Goal: Task Accomplishment & Management: Manage account settings

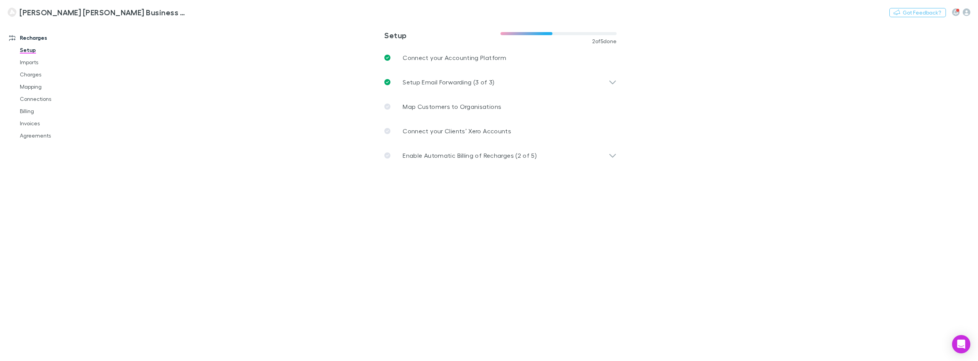
click at [267, 150] on main "**********" at bounding box center [540, 191] width 875 height 340
click at [215, 101] on main "**********" at bounding box center [540, 191] width 875 height 340
click at [32, 62] on link "Imports" at bounding box center [59, 62] width 95 height 12
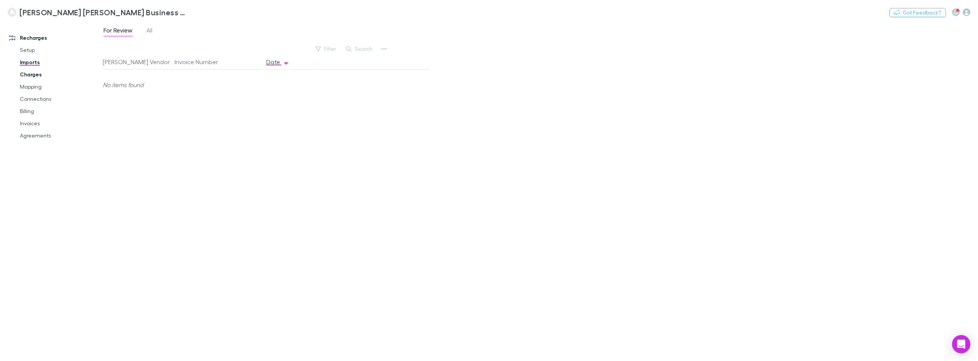
click at [36, 74] on link "Charges" at bounding box center [59, 74] width 95 height 12
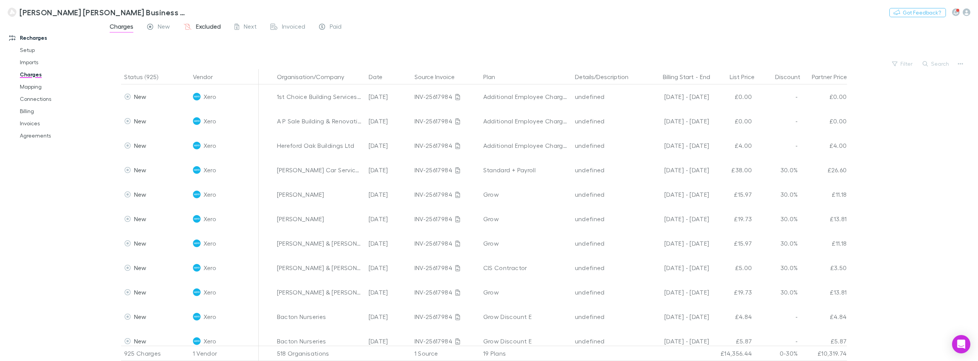
click at [211, 29] on span "Excluded" at bounding box center [208, 28] width 25 height 10
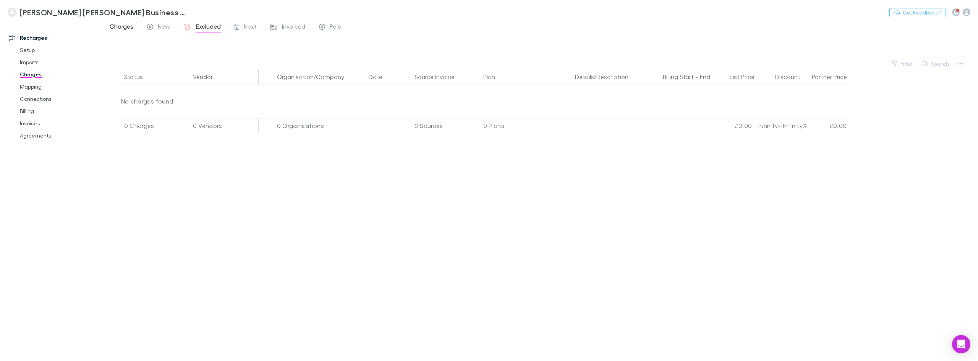
click at [125, 24] on span "Charges" at bounding box center [122, 28] width 24 height 10
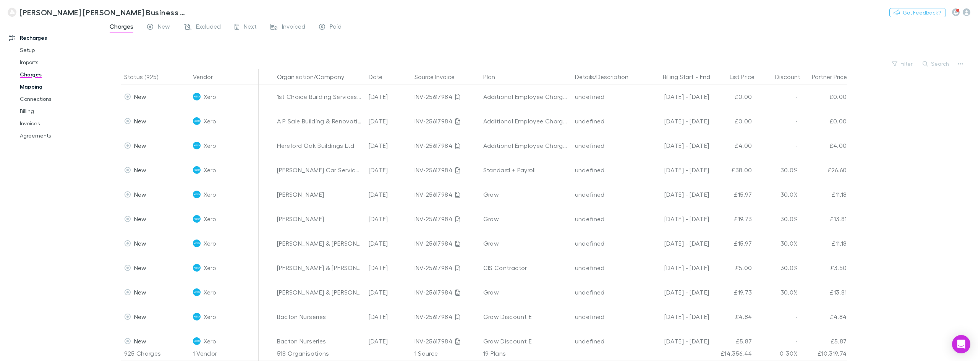
click at [41, 86] on link "Mapping" at bounding box center [59, 87] width 95 height 12
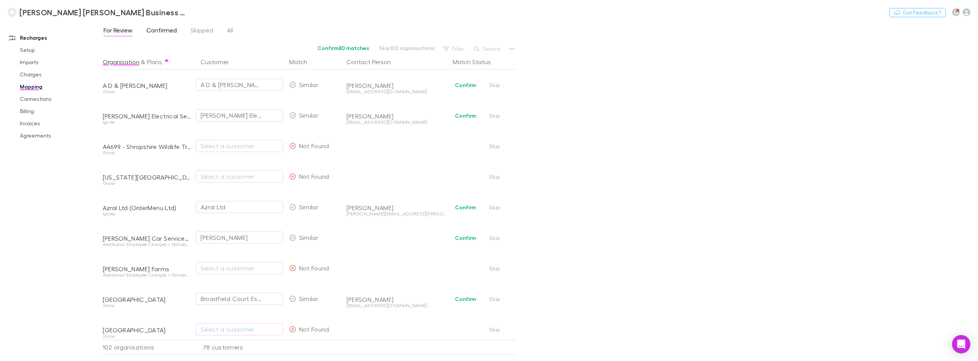
click at [167, 30] on span "Confirmed" at bounding box center [161, 31] width 31 height 10
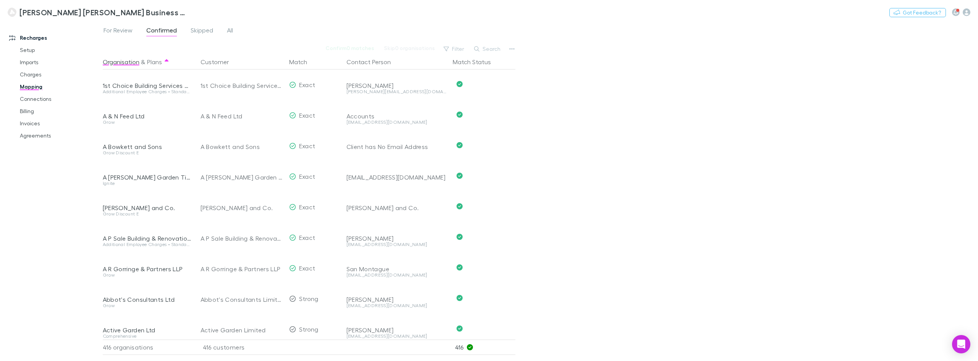
click at [567, 172] on div "For Review Confirmed Skipped All Confirm 0 matches Skip 0 organisations Filter …" at bounding box center [540, 191] width 875 height 340
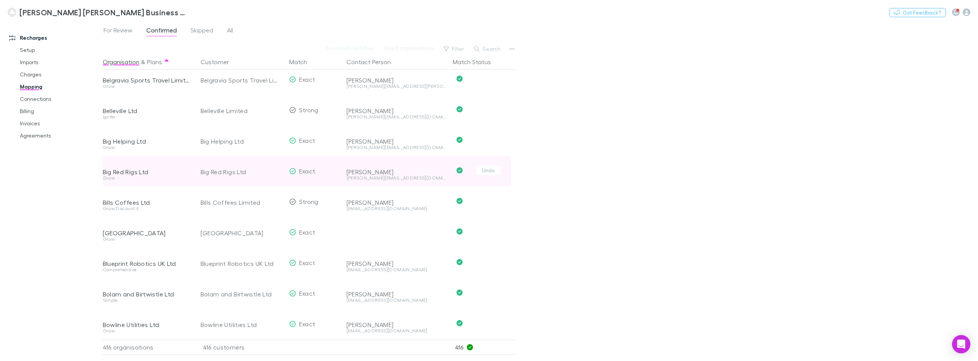
scroll to position [1264, 0]
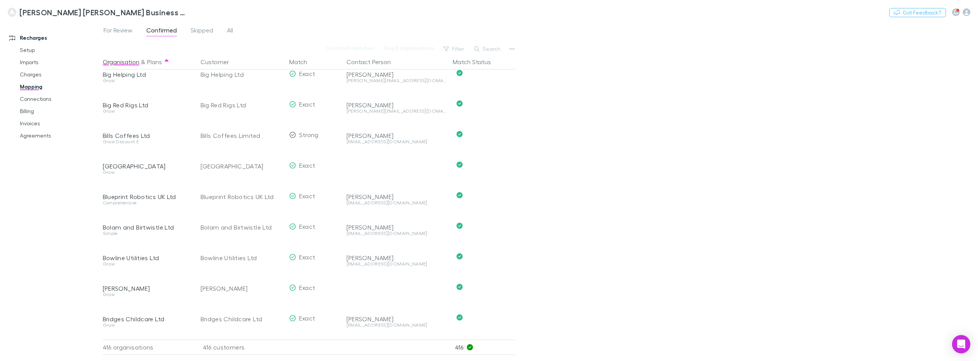
click at [576, 209] on div "For Review Confirmed Skipped All Confirm 0 matches Skip 0 organisations Filter …" at bounding box center [540, 191] width 875 height 340
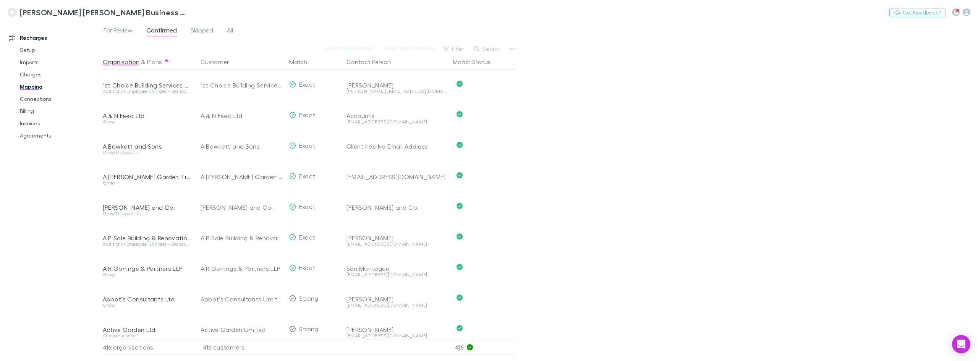
scroll to position [0, 0]
click at [32, 74] on link "Charges" at bounding box center [59, 74] width 95 height 12
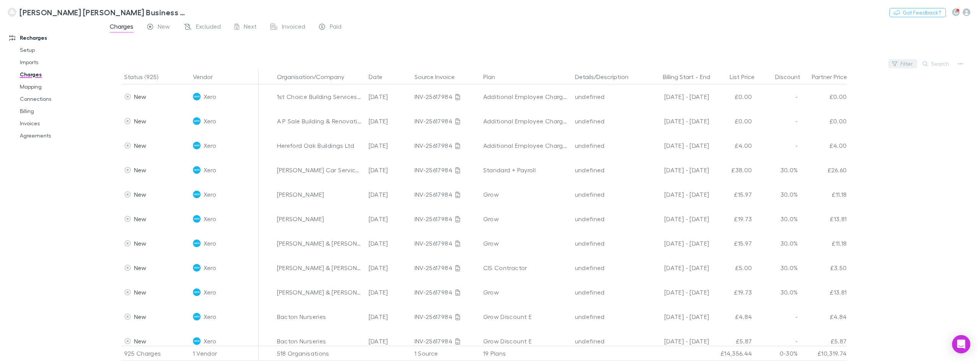
click at [900, 65] on button "Filter" at bounding box center [902, 63] width 29 height 9
click at [934, 64] on div at bounding box center [489, 180] width 978 height 361
click at [934, 64] on button "Search" at bounding box center [936, 63] width 35 height 9
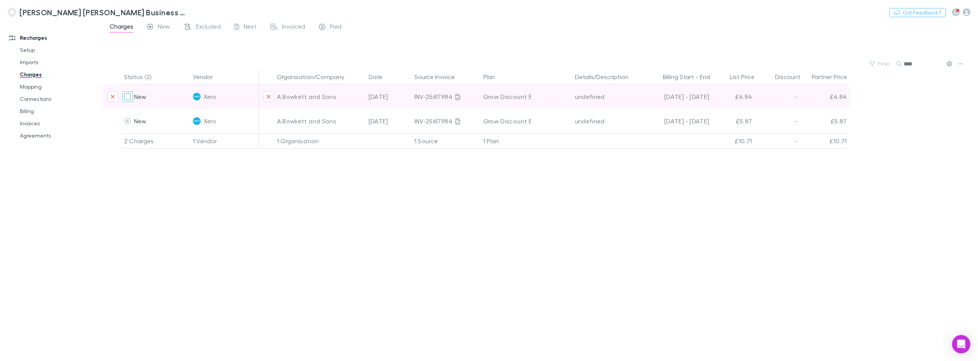
type input "****"
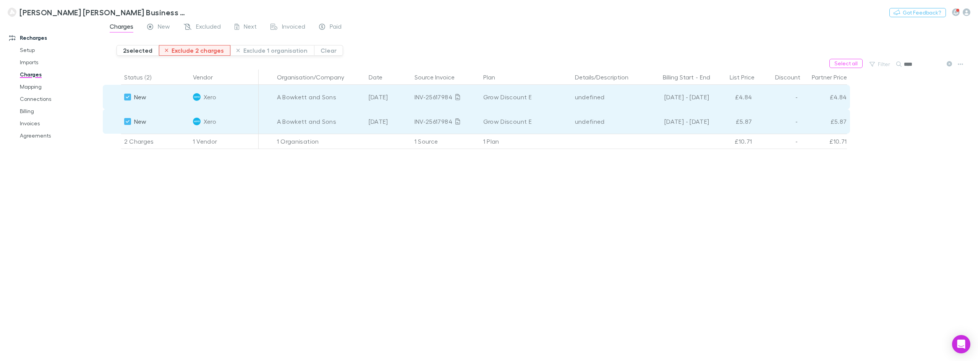
click at [193, 48] on button "Exclude 2 charges" at bounding box center [195, 50] width 72 height 11
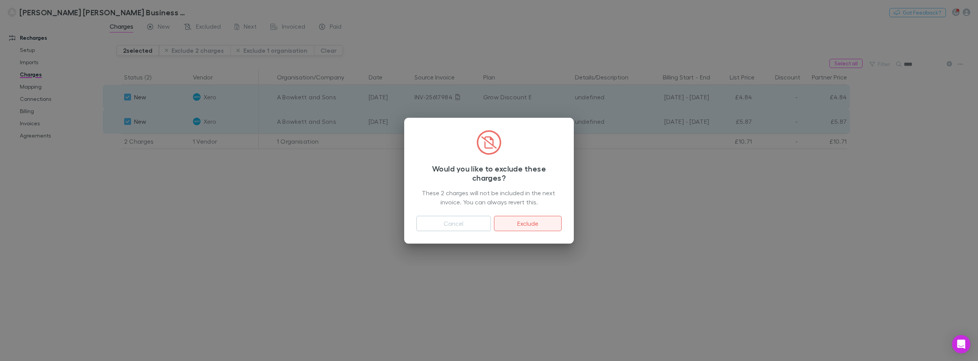
click at [524, 220] on button "Exclude" at bounding box center [528, 223] width 68 height 15
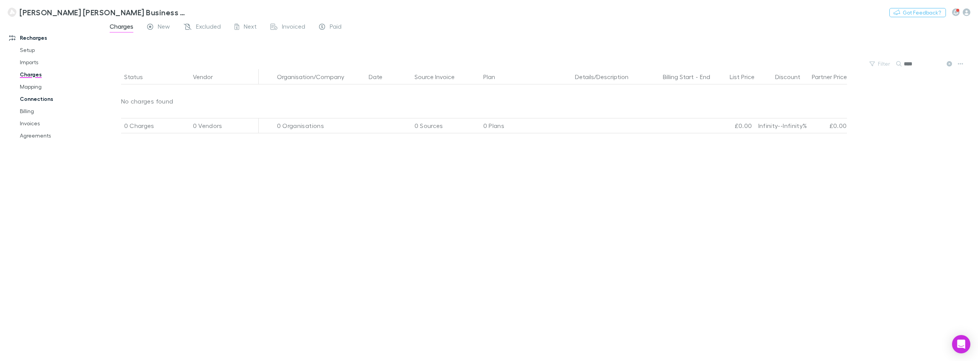
click at [41, 99] on link "Connections" at bounding box center [59, 99] width 95 height 12
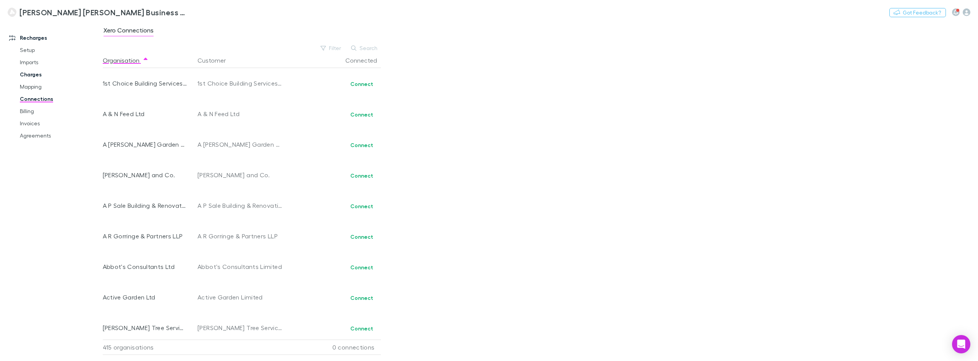
click at [36, 73] on link "Charges" at bounding box center [59, 74] width 95 height 12
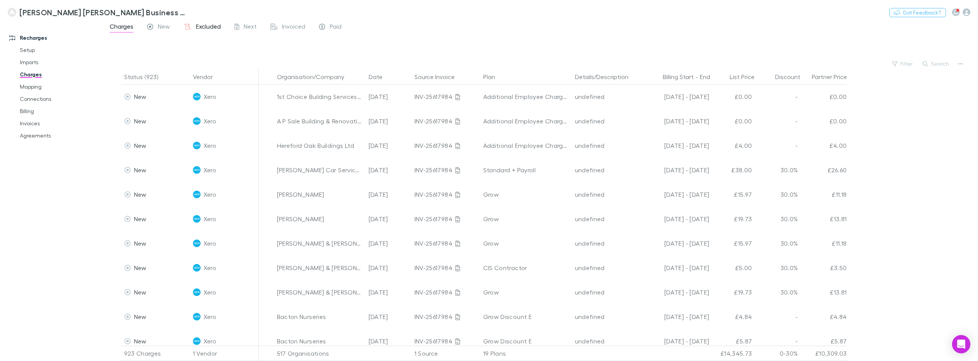
click at [208, 26] on span "Excluded" at bounding box center [208, 28] width 25 height 10
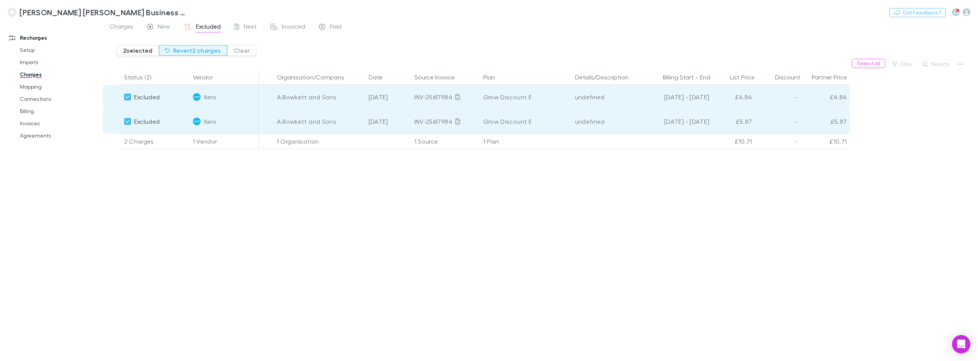
click at [188, 49] on button "Revert 2 charges" at bounding box center [193, 50] width 68 height 11
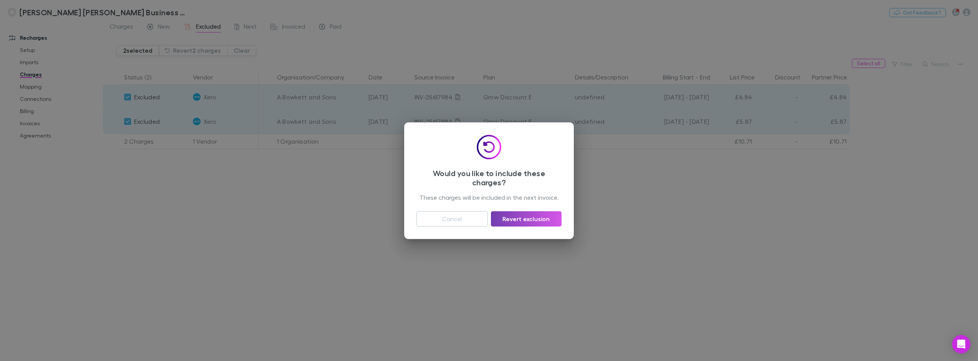
click at [516, 218] on button "Revert exclusion" at bounding box center [526, 218] width 71 height 15
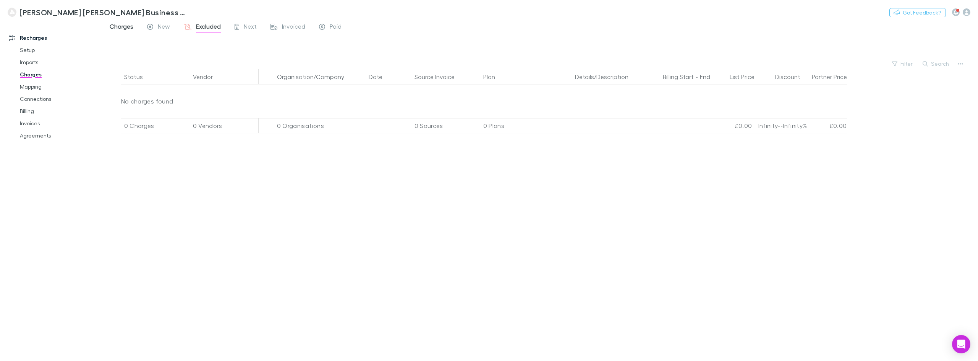
click at [131, 25] on span "Charges" at bounding box center [122, 28] width 24 height 10
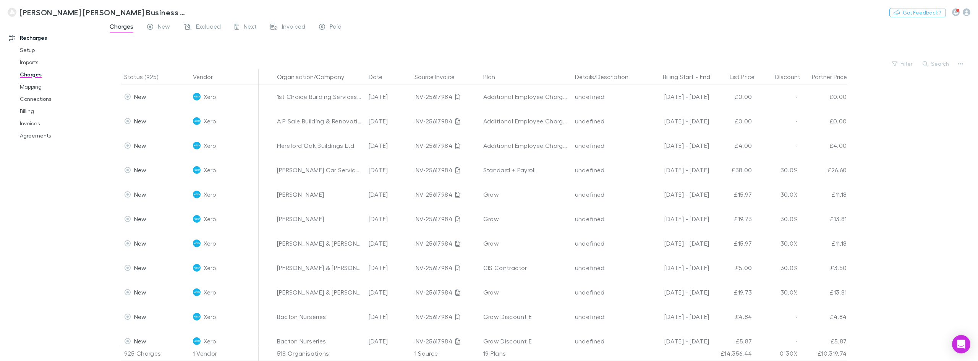
click at [183, 45] on div at bounding box center [547, 47] width 861 height 23
click at [181, 50] on div at bounding box center [547, 47] width 861 height 23
click at [34, 87] on link "Mapping" at bounding box center [59, 87] width 95 height 12
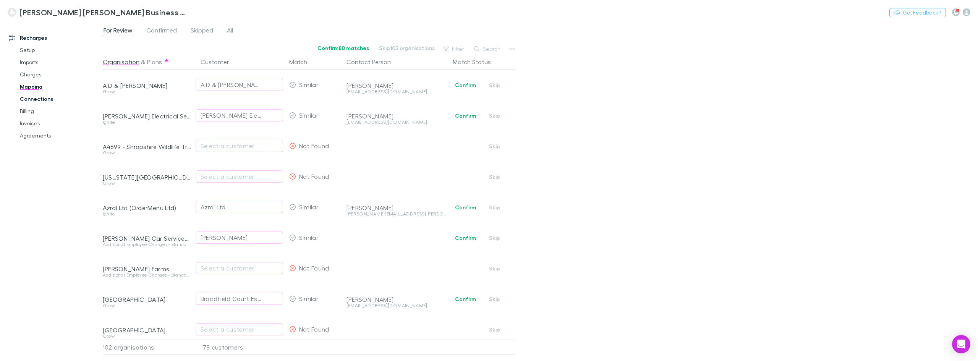
click at [45, 97] on link "Connections" at bounding box center [59, 99] width 95 height 12
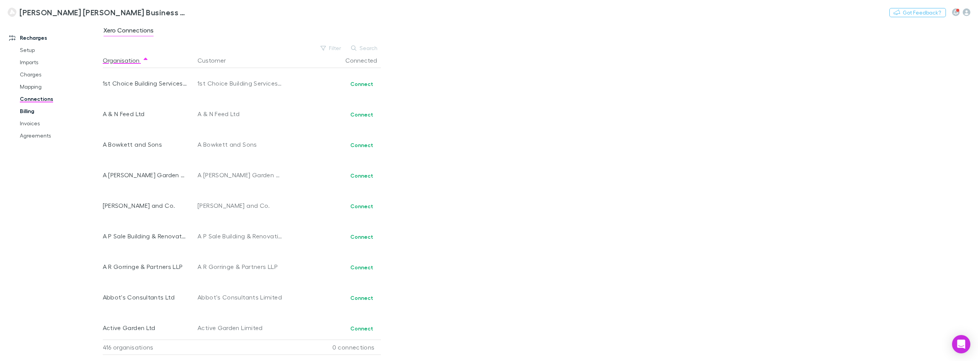
click at [43, 113] on link "Billing" at bounding box center [59, 111] width 95 height 12
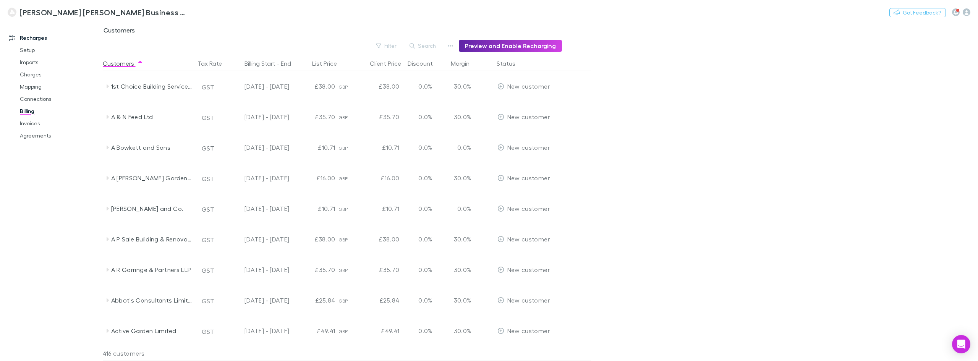
click at [326, 28] on div "Customers" at bounding box center [540, 32] width 875 height 15
click at [253, 40] on div "Filter Search Preview and Enable Recharging" at bounding box center [332, 46] width 459 height 12
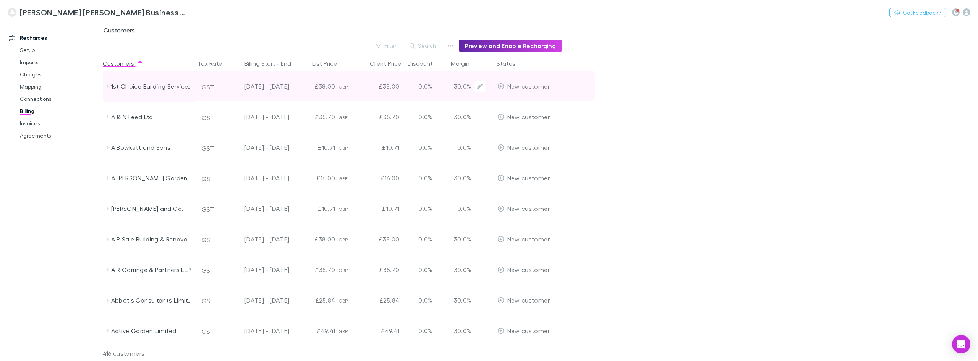
click at [107, 83] on div "1st Choice Building Services Ltd" at bounding box center [150, 86] width 92 height 31
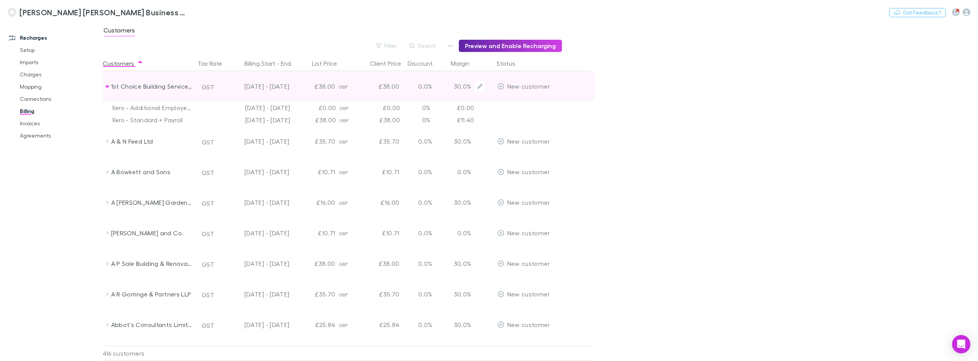
click at [107, 83] on div "1st Choice Building Services Ltd" at bounding box center [150, 86] width 92 height 31
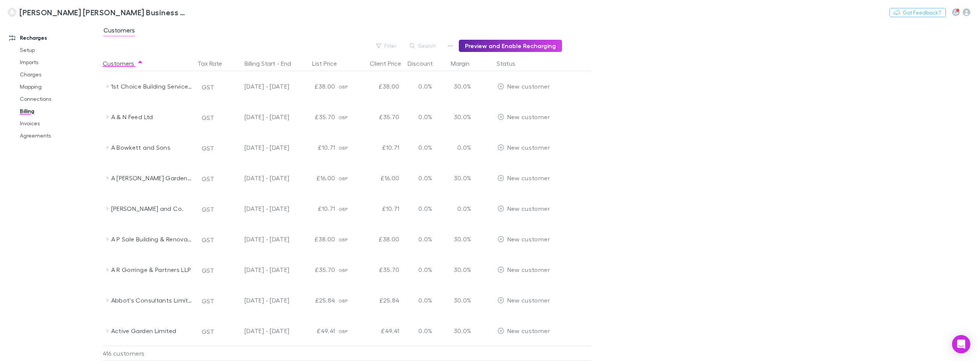
click at [291, 28] on div "Customers" at bounding box center [540, 32] width 875 height 15
click at [657, 74] on main "Customers Filter Search Preview and Enable Recharging Customers Tax Rate Billin…" at bounding box center [540, 191] width 875 height 340
click at [338, 31] on div "Customers" at bounding box center [540, 32] width 875 height 15
click at [47, 119] on link "Invoices" at bounding box center [59, 123] width 95 height 12
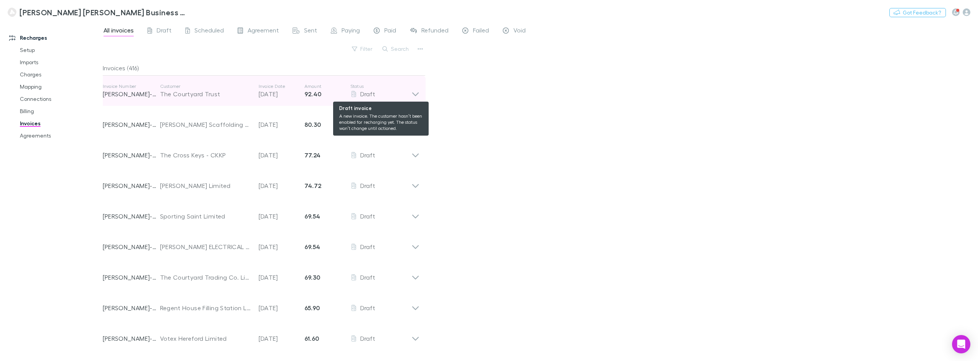
click at [410, 93] on div "Draft" at bounding box center [380, 93] width 61 height 9
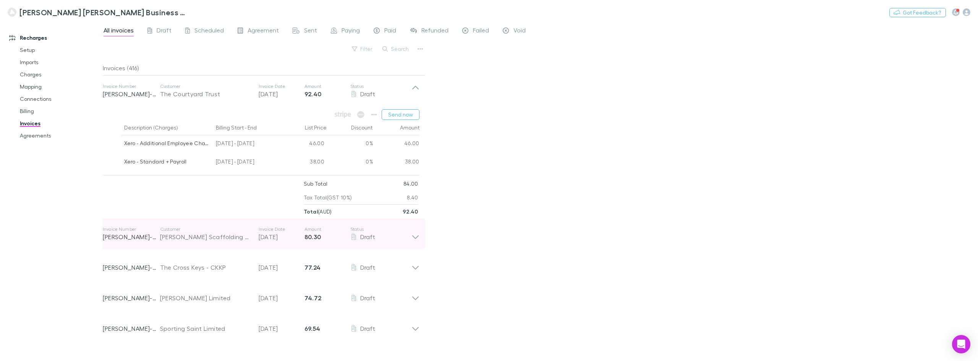
click at [405, 238] on div "Draft" at bounding box center [380, 236] width 61 height 9
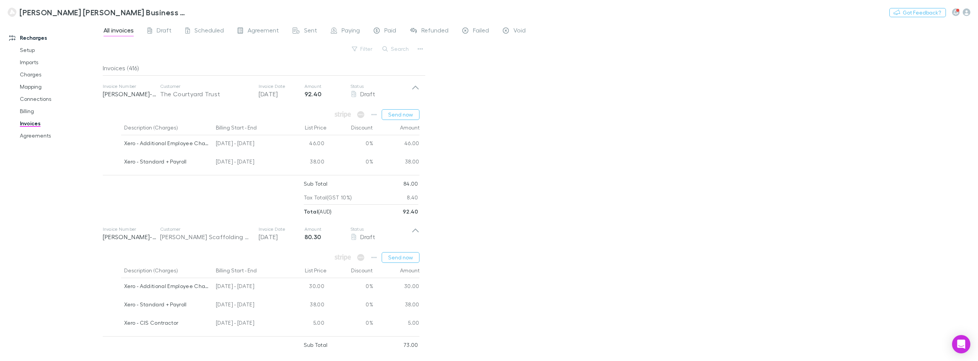
click at [510, 222] on div "All invoices Draft Scheduled Agreement Sent Paying Paid Refunded Failed Void Fi…" at bounding box center [540, 191] width 875 height 340
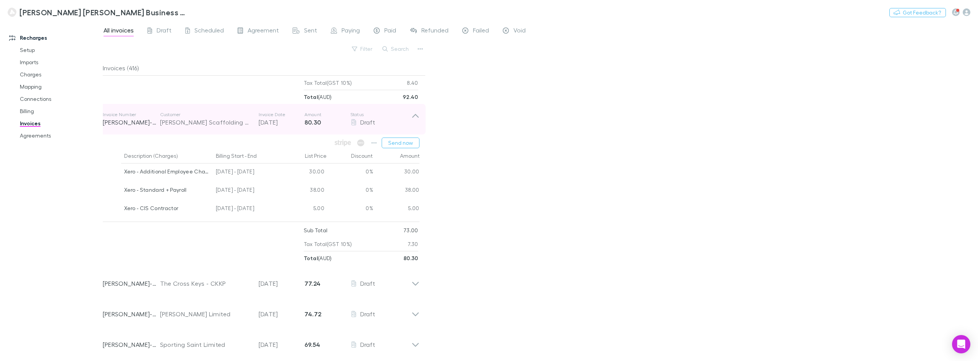
click at [417, 118] on icon at bounding box center [415, 119] width 8 height 15
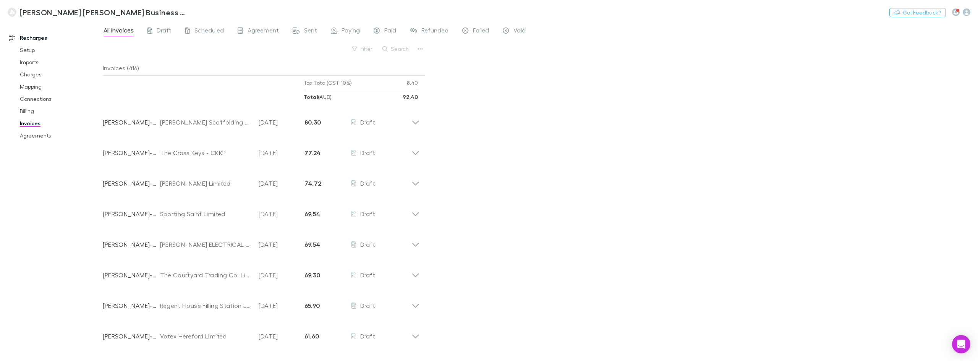
click at [439, 134] on div "All invoices Draft Scheduled Agreement Sent Paying Paid Refunded Failed Void Fi…" at bounding box center [540, 191] width 875 height 340
click at [487, 180] on div "All invoices Draft Scheduled Agreement Sent Paying Paid Refunded Failed Void Fi…" at bounding box center [540, 191] width 875 height 340
click at [513, 161] on div "All invoices Draft Scheduled Agreement Sent Paying Paid Refunded Failed Void Fi…" at bounding box center [540, 191] width 875 height 340
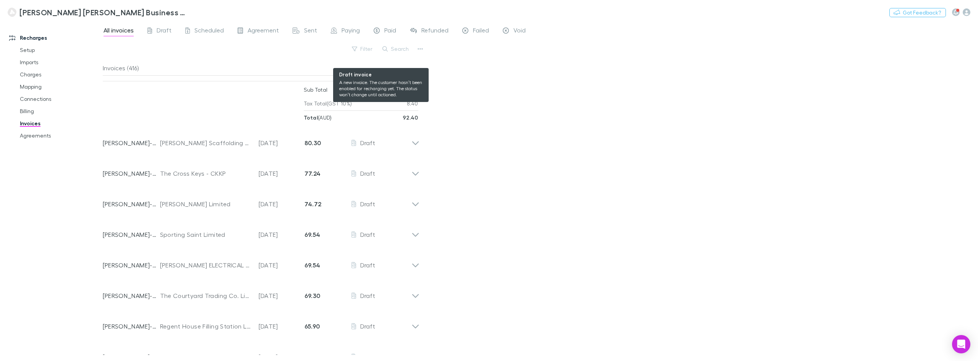
scroll to position [0, 0]
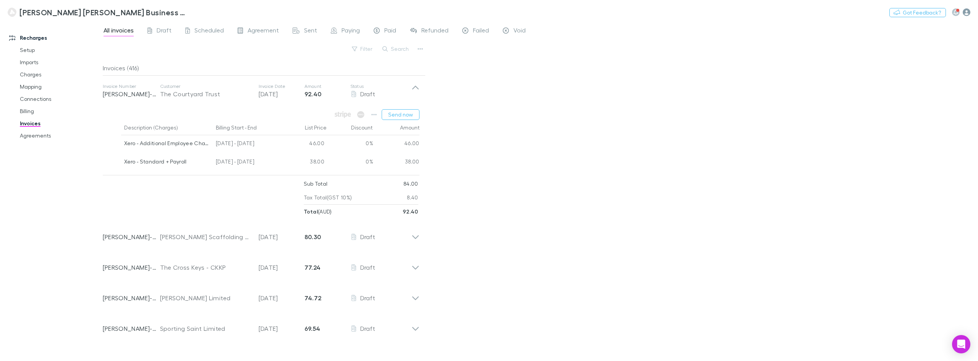
click at [968, 11] on icon "button" at bounding box center [967, 12] width 8 height 8
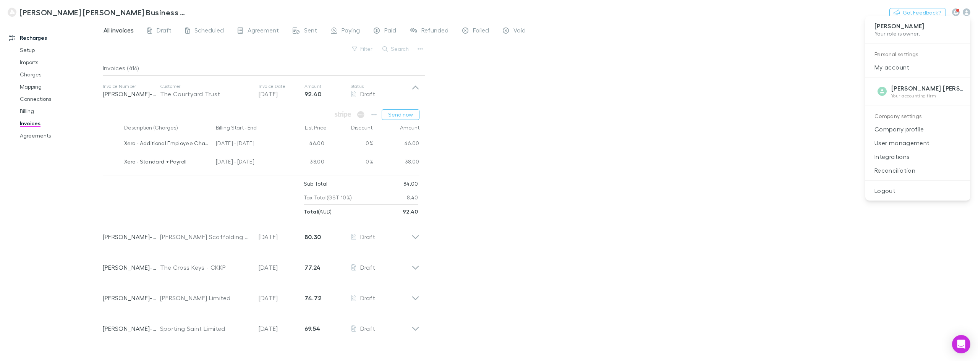
click at [677, 121] on div at bounding box center [489, 180] width 978 height 361
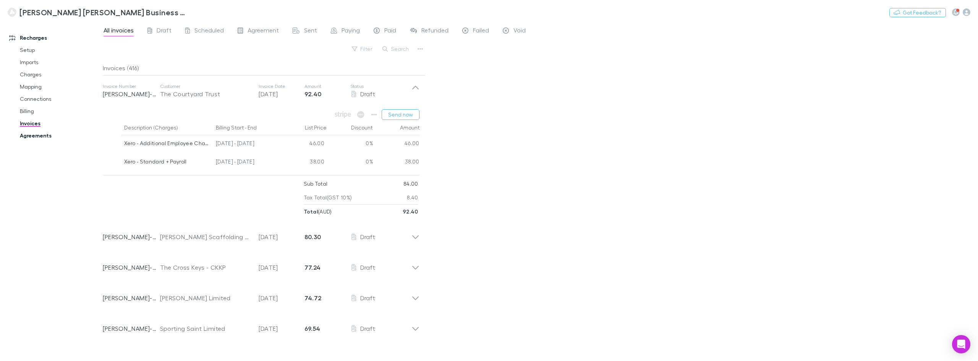
click at [37, 134] on link "Agreements" at bounding box center [59, 136] width 95 height 12
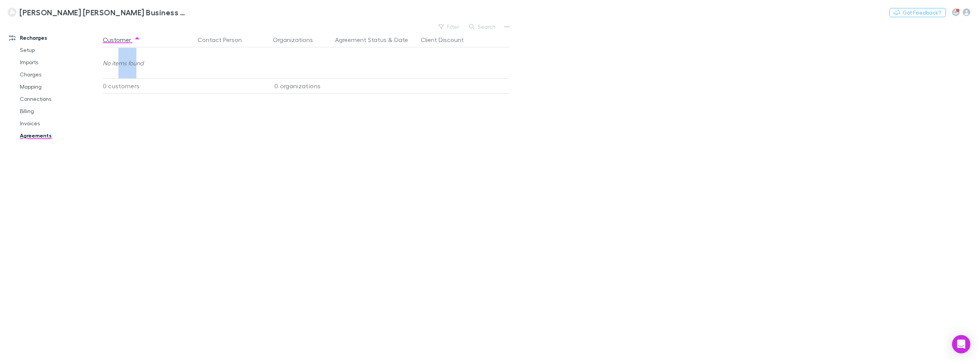
drag, startPoint x: 120, startPoint y: 65, endPoint x: 136, endPoint y: 65, distance: 16.4
click at [136, 65] on div "No items found" at bounding box center [310, 63] width 414 height 31
click at [28, 109] on link "Billing" at bounding box center [59, 111] width 95 height 12
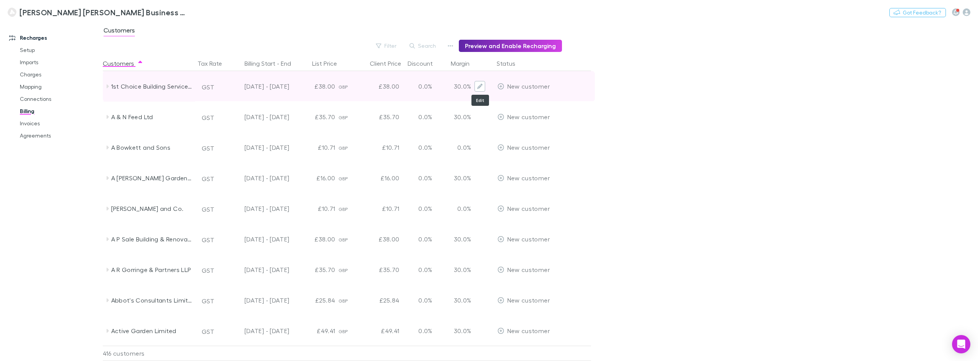
click at [483, 85] on button "Edit" at bounding box center [479, 86] width 11 height 11
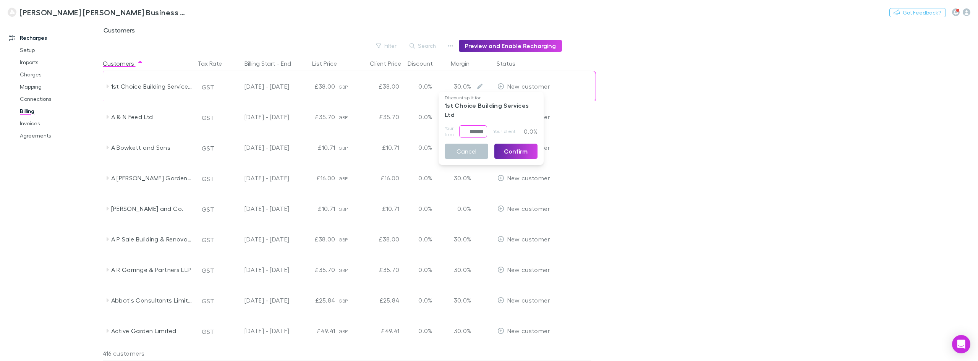
click at [471, 125] on input "******" at bounding box center [473, 131] width 28 height 12
type input "****"
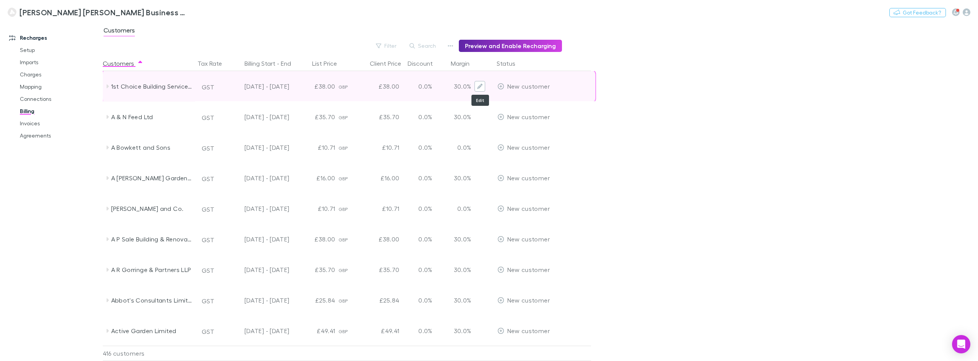
click at [478, 90] on button "Edit" at bounding box center [479, 86] width 11 height 11
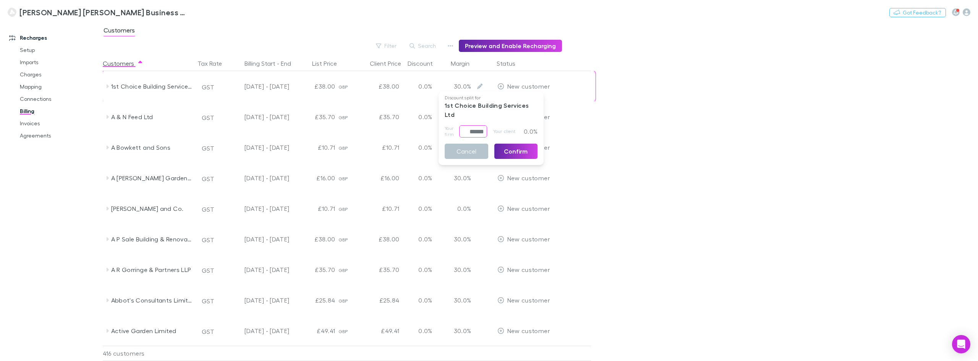
click at [479, 125] on input "******" at bounding box center [473, 131] width 28 height 12
type input "****"
click at [518, 144] on button "Confirm" at bounding box center [516, 151] width 44 height 15
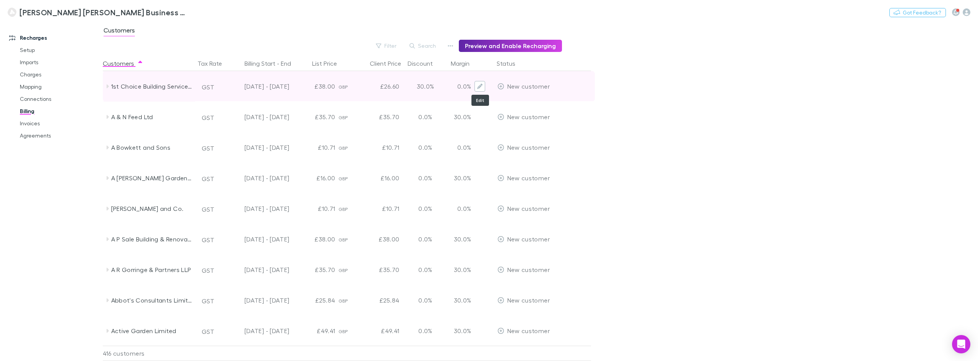
click at [481, 86] on icon "Edit" at bounding box center [479, 86] width 5 height 5
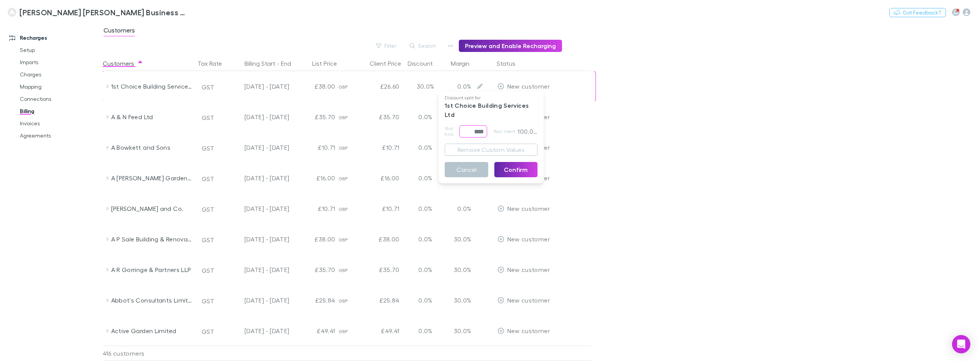
click at [477, 126] on input "****" at bounding box center [473, 131] width 28 height 12
type input "******"
click at [511, 164] on button "Confirm" at bounding box center [516, 169] width 44 height 15
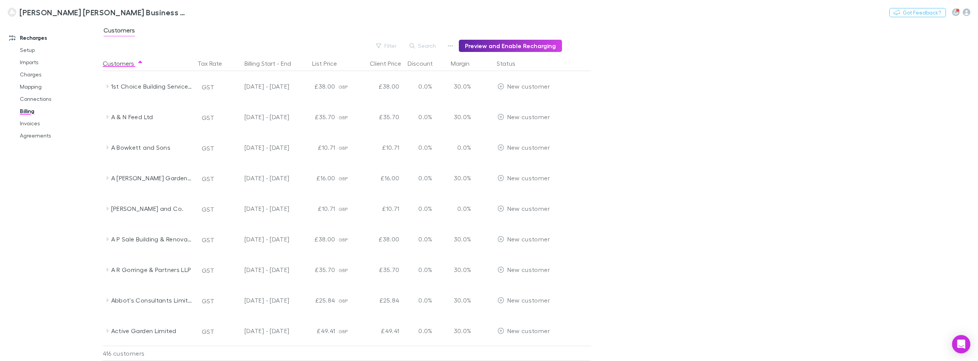
click at [751, 140] on main "Customers Filter Search Preview and Enable Recharging Customers Tax Rate Billin…" at bounding box center [540, 191] width 875 height 340
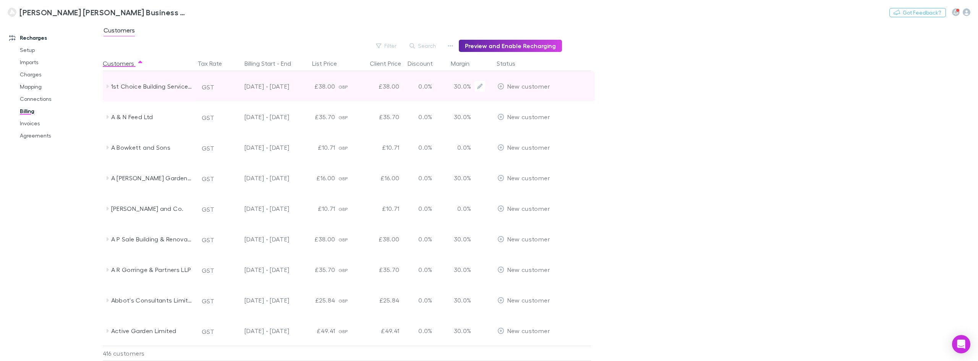
click at [383, 89] on div "£38.00" at bounding box center [380, 86] width 46 height 31
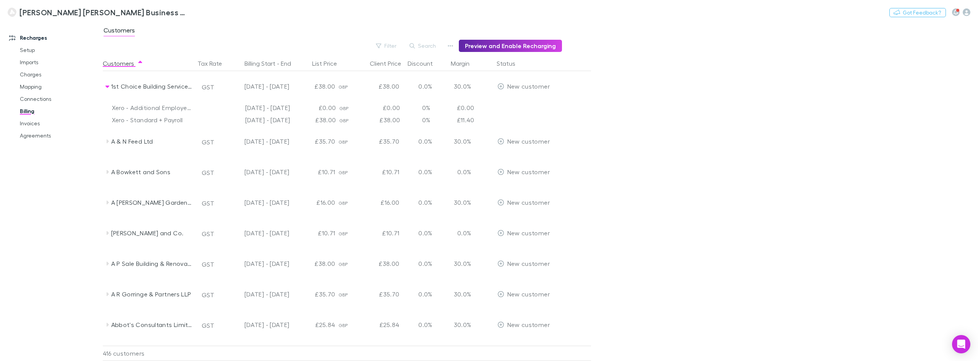
click at [735, 132] on main "Customers Filter Search Preview and Enable Recharging Customers Tax Rate Billin…" at bounding box center [540, 191] width 875 height 340
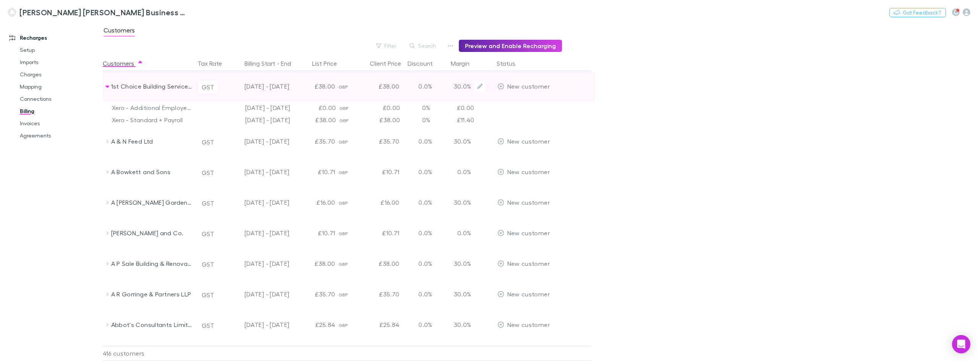
click at [206, 89] on button "GST" at bounding box center [207, 87] width 19 height 12
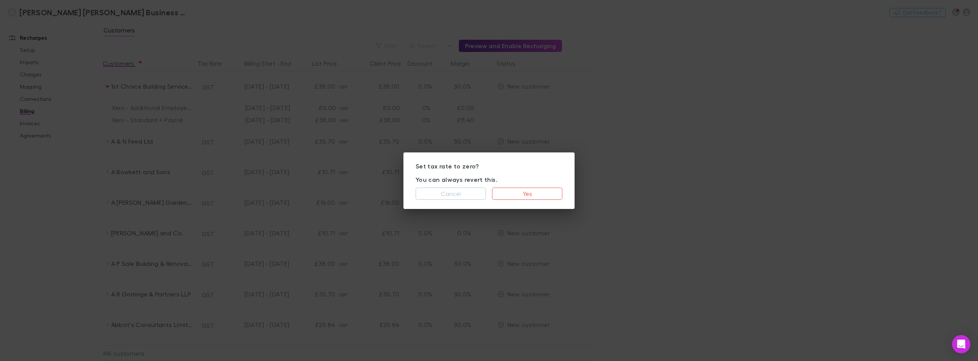
click at [456, 163] on p "Set tax rate to zero?" at bounding box center [489, 167] width 147 height 10
click at [461, 198] on button "Cancel" at bounding box center [451, 194] width 70 height 12
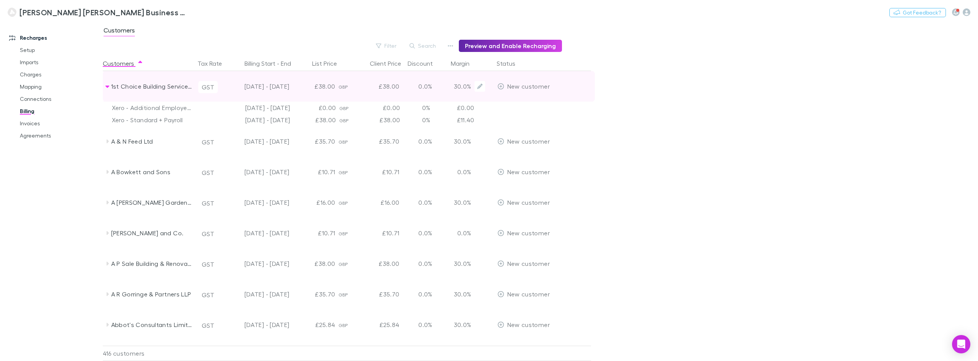
click at [208, 89] on button "GST" at bounding box center [207, 87] width 19 height 12
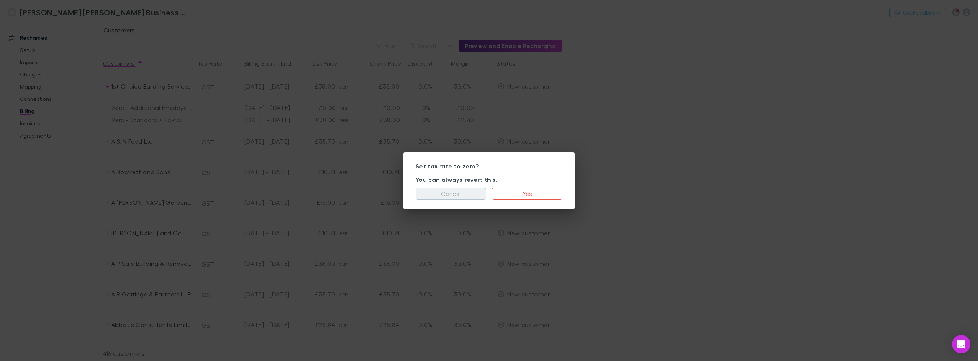
click at [464, 194] on button "Cancel" at bounding box center [451, 194] width 70 height 12
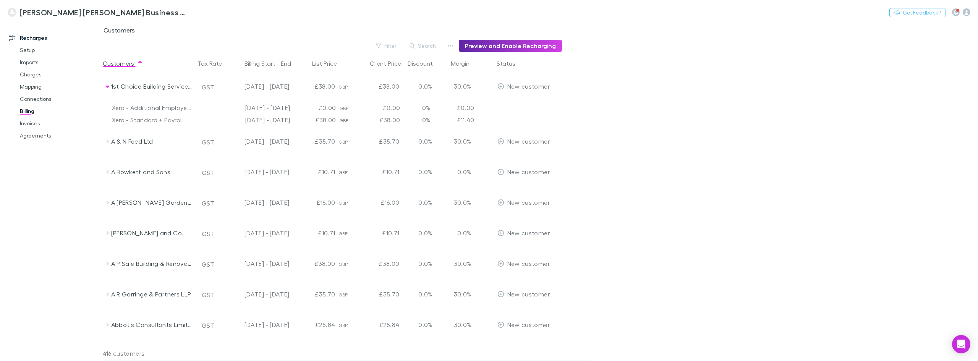
click at [364, 12] on div "[PERSON_NAME] [PERSON_NAME] Business Advisors and Chartered Accountants Nothing…" at bounding box center [489, 12] width 978 height 24
click at [451, 45] on icon "button" at bounding box center [450, 46] width 5 height 6
click at [406, 90] on p "Admin Fee" at bounding box center [406, 89] width 105 height 14
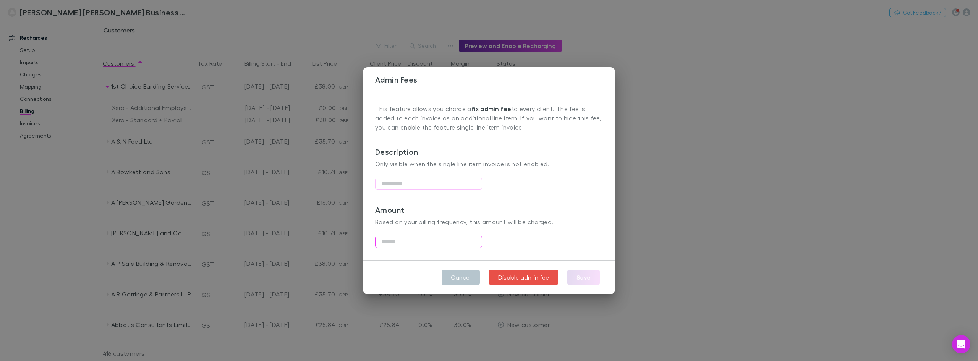
click at [424, 236] on input "text" at bounding box center [428, 242] width 107 height 12
type input "****"
click at [470, 276] on button "Cancel" at bounding box center [461, 277] width 38 height 15
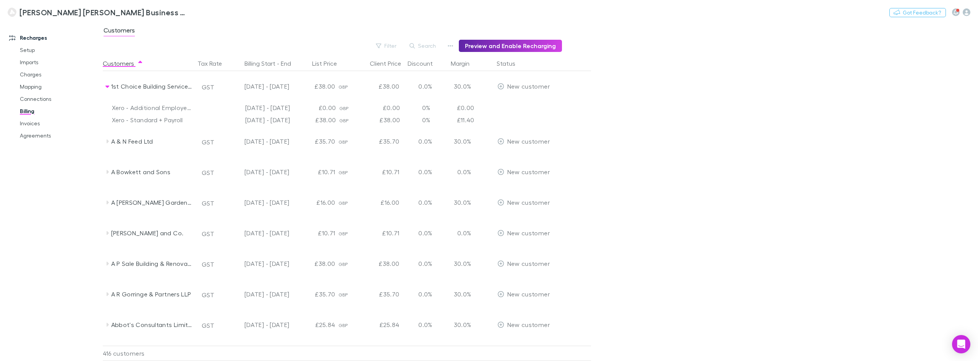
click at [343, 23] on div "[PERSON_NAME] [PERSON_NAME] Business Advisors and Chartered Accountants Nothing…" at bounding box center [489, 12] width 978 height 24
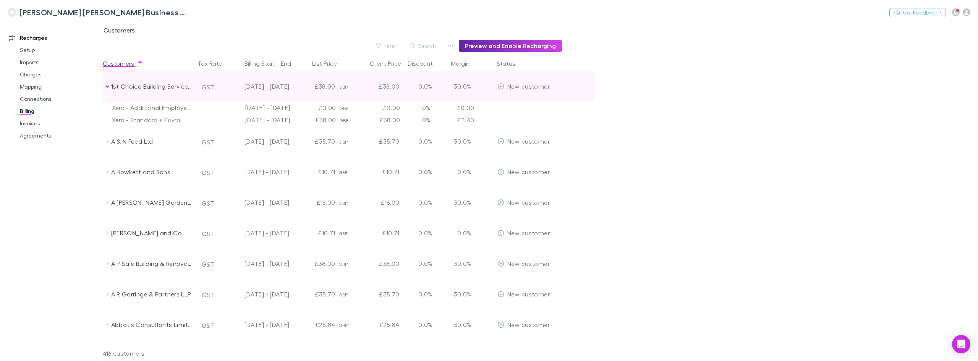
click at [107, 87] on icon at bounding box center [107, 87] width 4 height 2
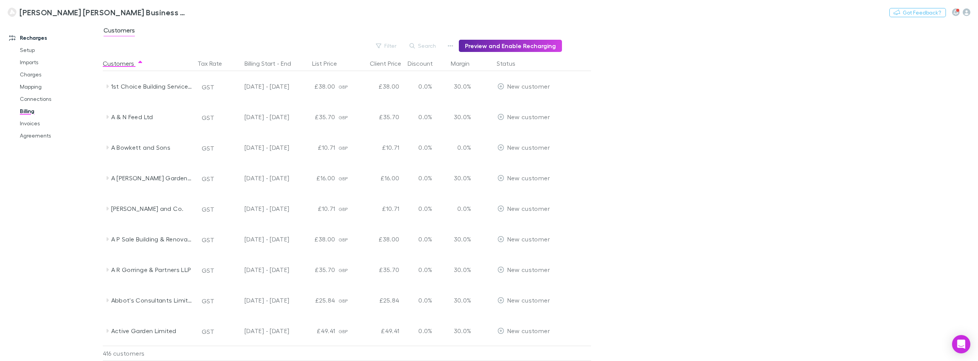
click at [237, 31] on div "Customers" at bounding box center [540, 32] width 875 height 15
click at [256, 31] on div "Customers" at bounding box center [540, 32] width 875 height 15
click at [338, 13] on div "[PERSON_NAME] [PERSON_NAME] Business Advisors and Chartered Accountants Nothing…" at bounding box center [489, 12] width 978 height 24
click at [302, 23] on div "[PERSON_NAME] [PERSON_NAME] Business Advisors and Chartered Accountants Nothing…" at bounding box center [489, 12] width 978 height 24
click at [304, 24] on main "Customers Filter Search Preview and Enable Recharging Customers Tax Rate Billin…" at bounding box center [540, 191] width 875 height 340
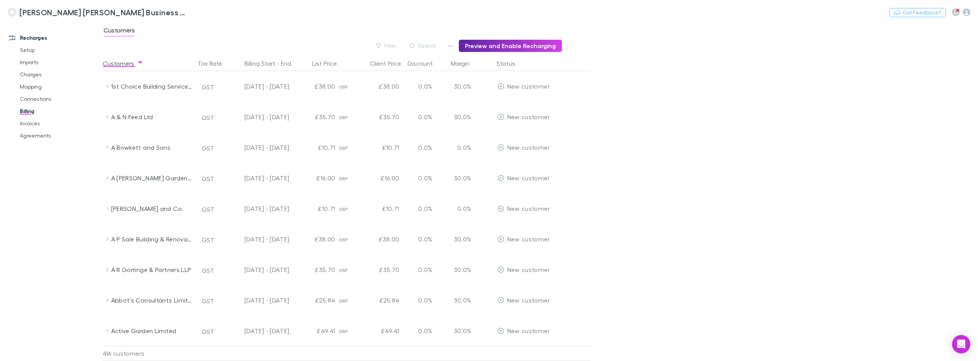
click at [298, 20] on div "[PERSON_NAME] [PERSON_NAME] Business Advisors and Chartered Accountants Nothing…" at bounding box center [489, 12] width 978 height 24
click at [297, 18] on div "[PERSON_NAME] [PERSON_NAME] Business Advisors and Chartered Accountants Nothing…" at bounding box center [489, 12] width 978 height 24
click at [174, 13] on h3 "[PERSON_NAME] [PERSON_NAME] Business Advisors and Chartered Accountants" at bounding box center [104, 12] width 170 height 9
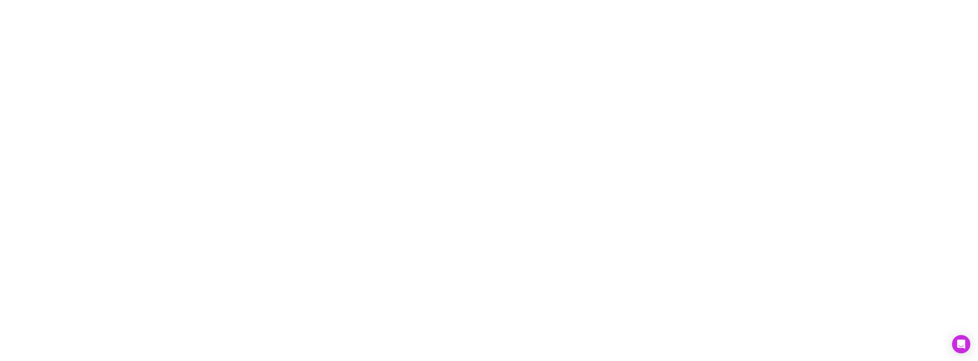
click at [174, 13] on main at bounding box center [489, 180] width 978 height 361
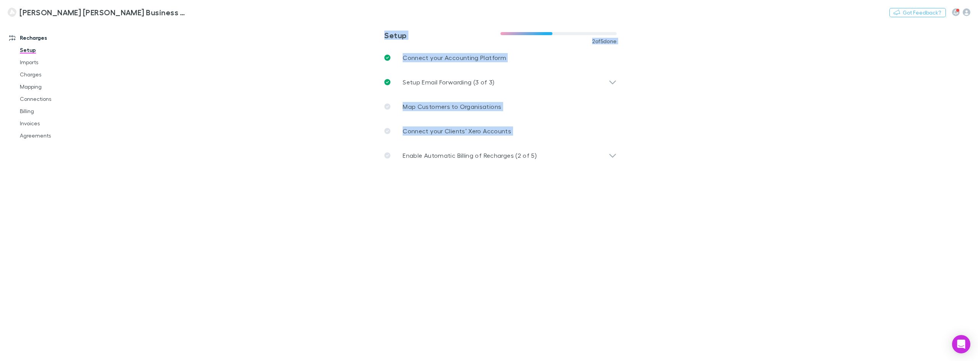
click at [667, 128] on main "**********" at bounding box center [540, 191] width 875 height 340
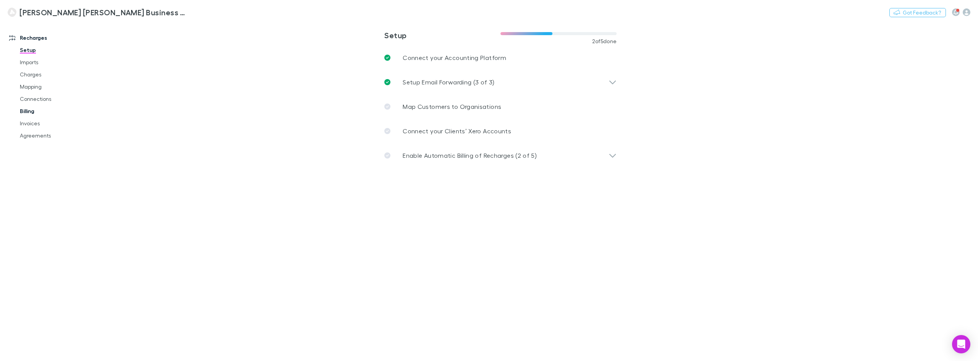
click at [41, 112] on link "Billing" at bounding box center [59, 111] width 95 height 12
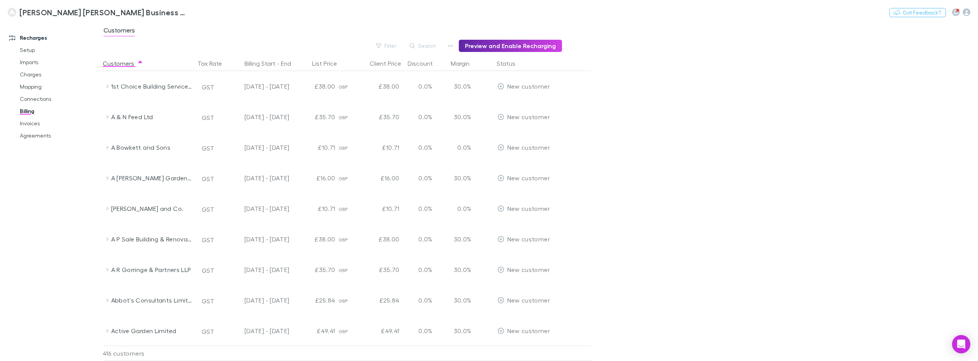
click at [271, 34] on div "Customers" at bounding box center [540, 32] width 875 height 15
click at [280, 24] on main "Customers Filter Search Preview and Enable Recharging Customers Tax Rate Billin…" at bounding box center [540, 191] width 875 height 340
click at [287, 24] on div "[PERSON_NAME] [PERSON_NAME] Business Advisors and Chartered Accountants Nothing…" at bounding box center [489, 12] width 978 height 24
click at [287, 21] on div "[PERSON_NAME] [PERSON_NAME] Business Advisors and Chartered Accountants Nothing…" at bounding box center [489, 12] width 978 height 24
click at [314, 23] on div "[PERSON_NAME] [PERSON_NAME] Business Advisors and Chartered Accountants Nothing…" at bounding box center [489, 12] width 978 height 24
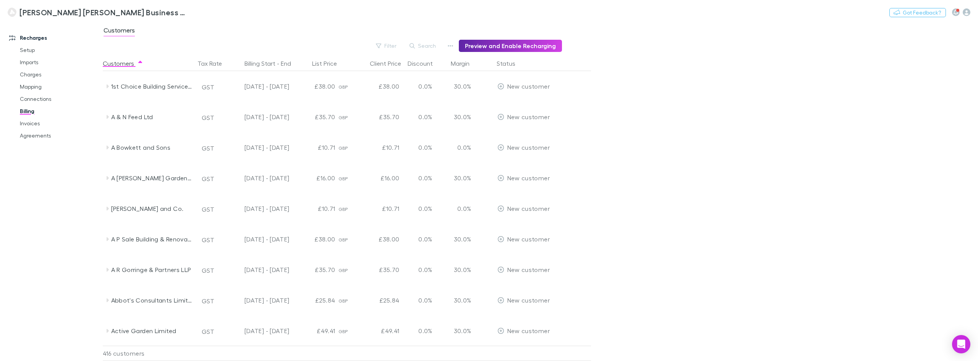
click at [406, 18] on div "[PERSON_NAME] [PERSON_NAME] Business Advisors and Chartered Accountants Nothing…" at bounding box center [489, 12] width 978 height 24
click at [402, 19] on div "[PERSON_NAME] [PERSON_NAME] Business Advisors and Chartered Accountants Nothing…" at bounding box center [489, 12] width 978 height 24
click at [670, 134] on main "Customers Filter Search Preview and Enable Recharging Customers Tax Rate Billin…" at bounding box center [540, 191] width 875 height 340
click at [697, 134] on main "Customers Filter Search Preview and Enable Recharging Customers Tax Rate Billin…" at bounding box center [540, 191] width 875 height 340
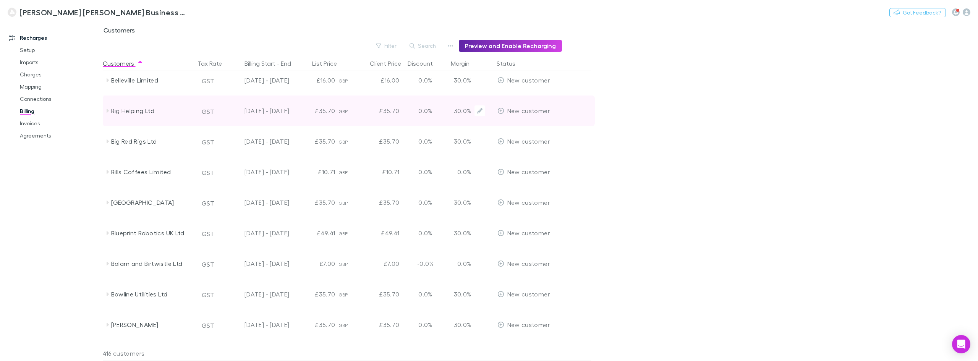
scroll to position [1253, 0]
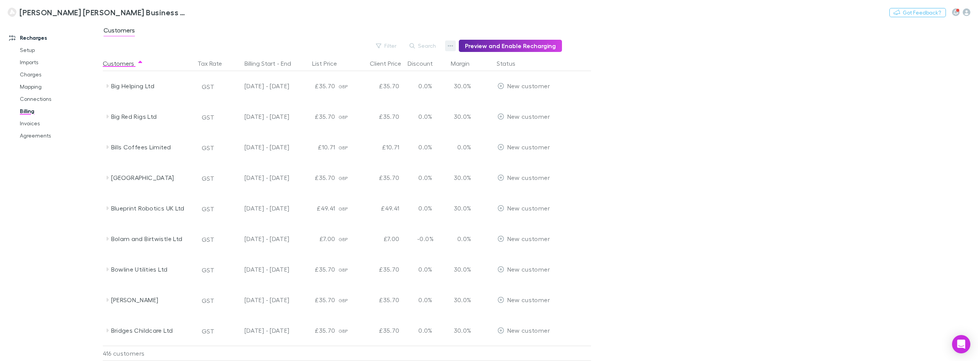
click at [453, 42] on button "button" at bounding box center [450, 45] width 11 height 11
click at [636, 96] on div at bounding box center [489, 180] width 978 height 361
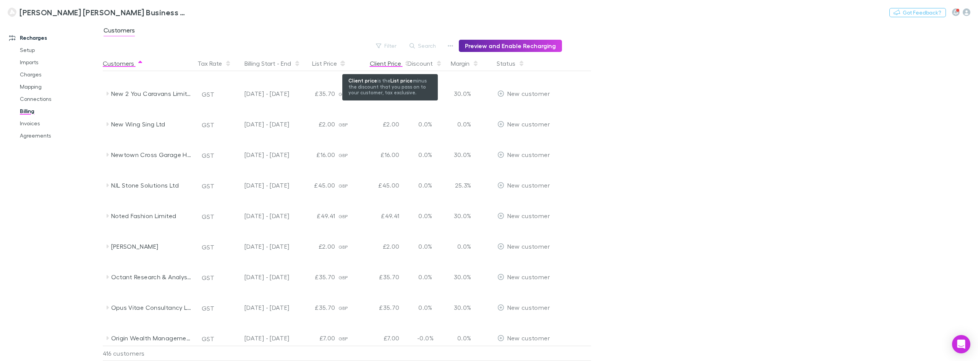
click at [390, 66] on div "Client Price" at bounding box center [390, 63] width 40 height 15
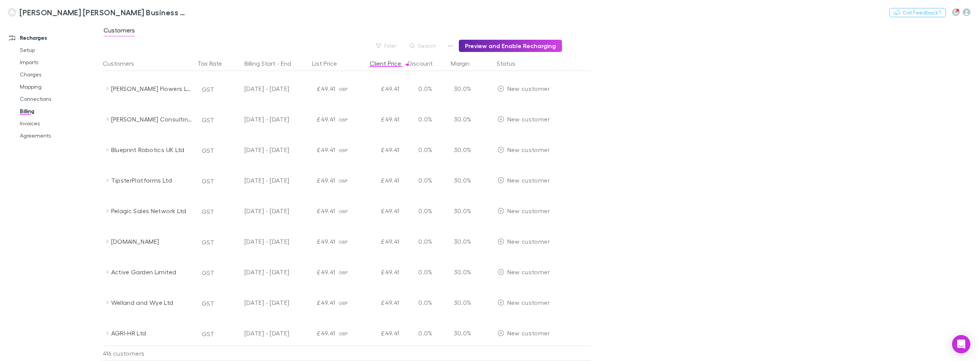
scroll to position [0, 0]
click at [31, 83] on link "Mapping" at bounding box center [59, 87] width 95 height 12
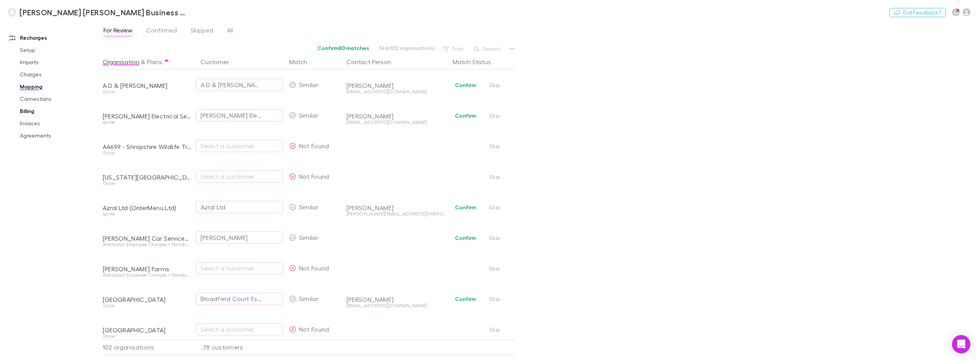
click at [29, 110] on link "Billing" at bounding box center [59, 111] width 95 height 12
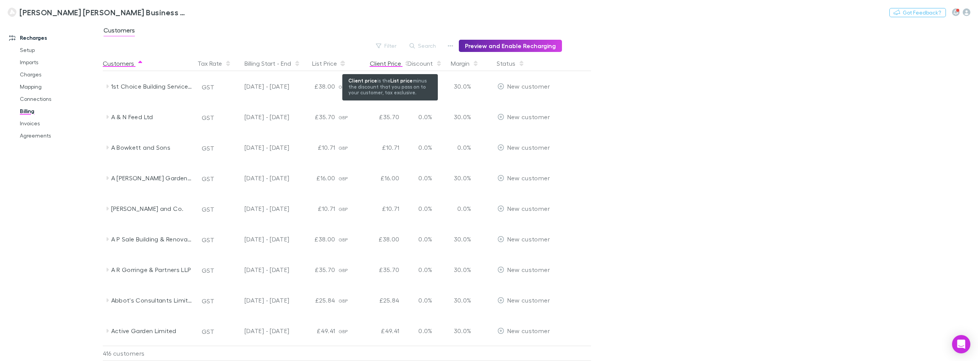
click at [390, 62] on div "Client Price" at bounding box center [390, 63] width 40 height 15
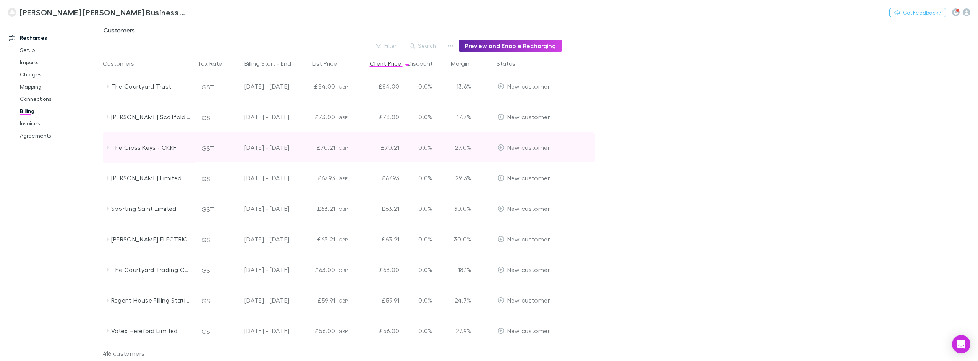
click at [109, 147] on icon at bounding box center [107, 147] width 6 height 6
click at [109, 147] on icon at bounding box center [107, 148] width 4 height 2
click at [108, 148] on icon at bounding box center [107, 147] width 6 height 6
click at [108, 148] on icon at bounding box center [107, 148] width 4 height 2
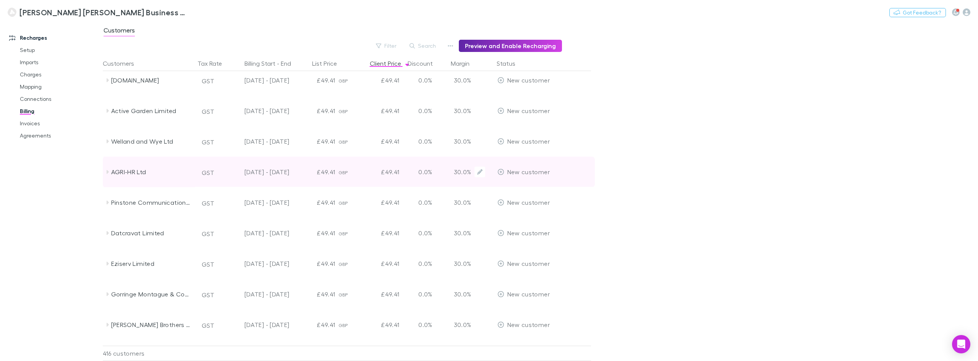
scroll to position [611, 0]
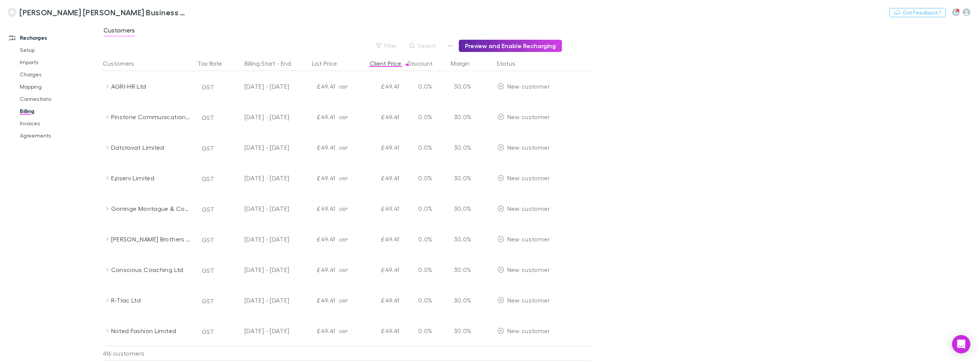
click at [74, 203] on div "Recharges Setup Imports Charges Mapping Connections Billing Invoices Agreements" at bounding box center [54, 189] width 108 height 330
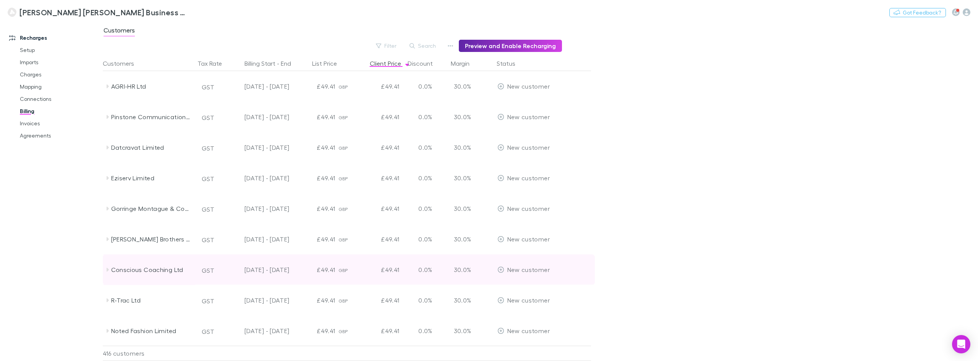
click at [107, 270] on icon at bounding box center [108, 270] width 2 height 4
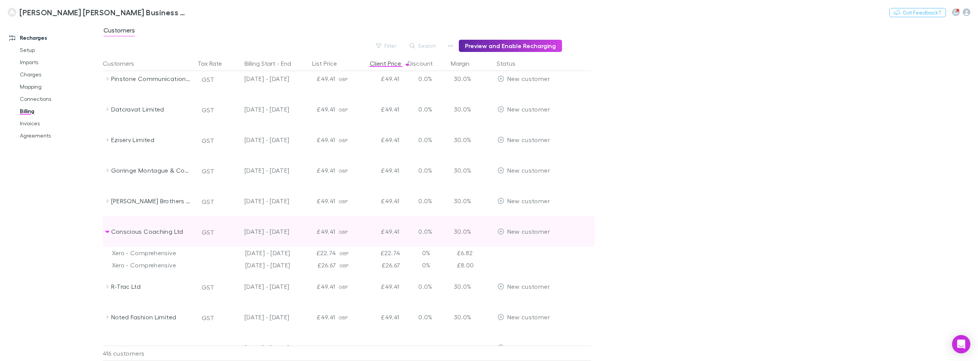
click at [108, 233] on icon at bounding box center [107, 231] width 6 height 6
click at [107, 232] on icon at bounding box center [108, 232] width 2 height 4
click at [108, 231] on icon at bounding box center [107, 232] width 4 height 2
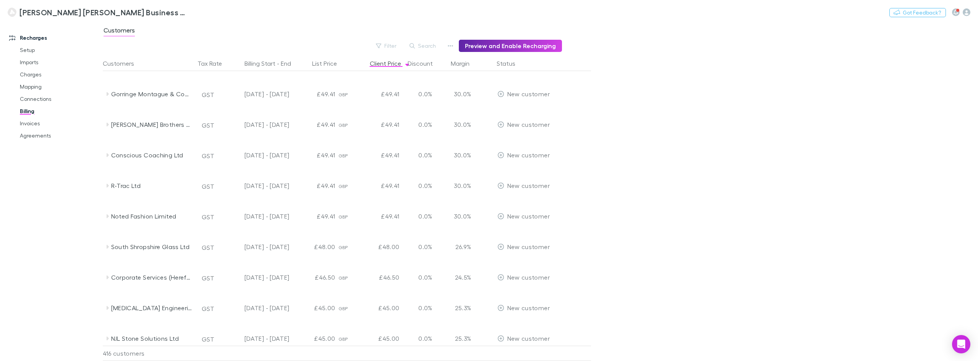
scroll to position [497, 0]
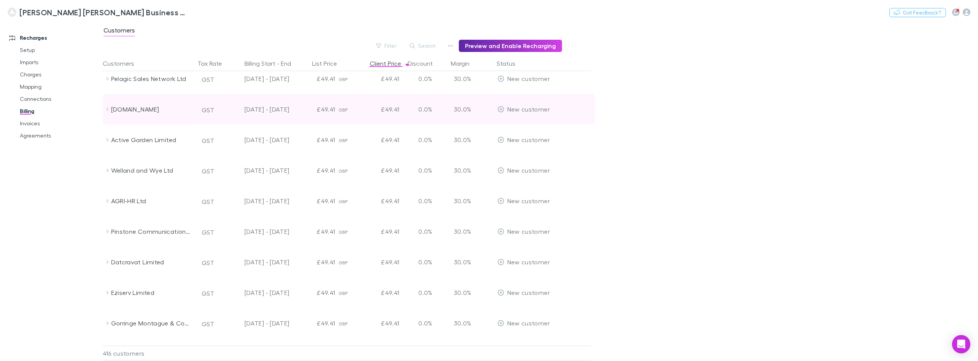
click at [106, 109] on icon at bounding box center [107, 109] width 6 height 6
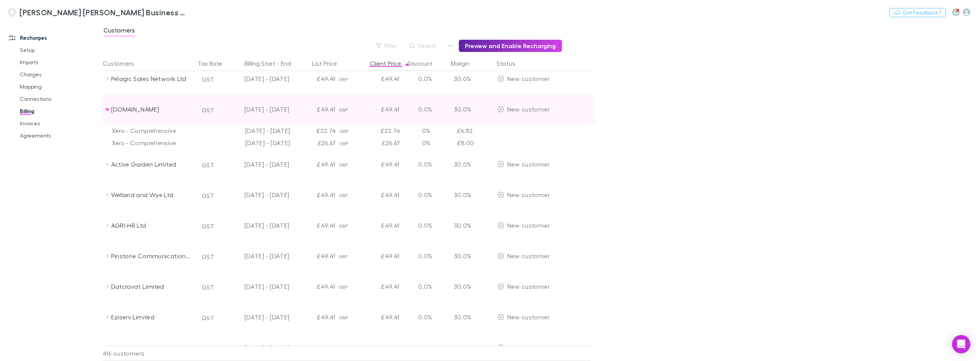
click at [106, 109] on icon at bounding box center [107, 109] width 4 height 2
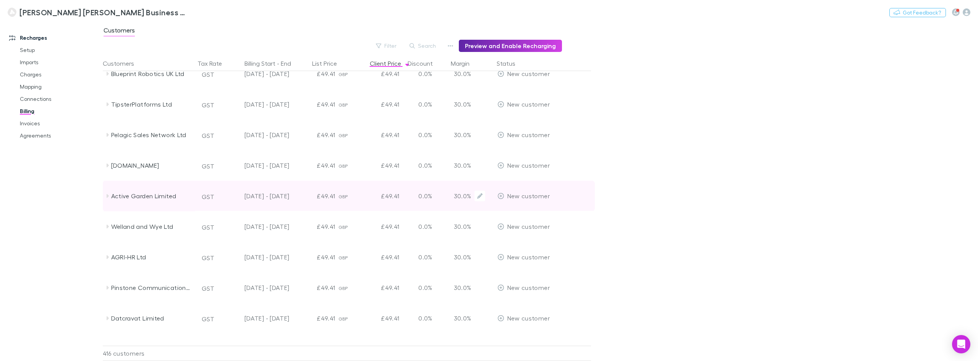
scroll to position [382, 0]
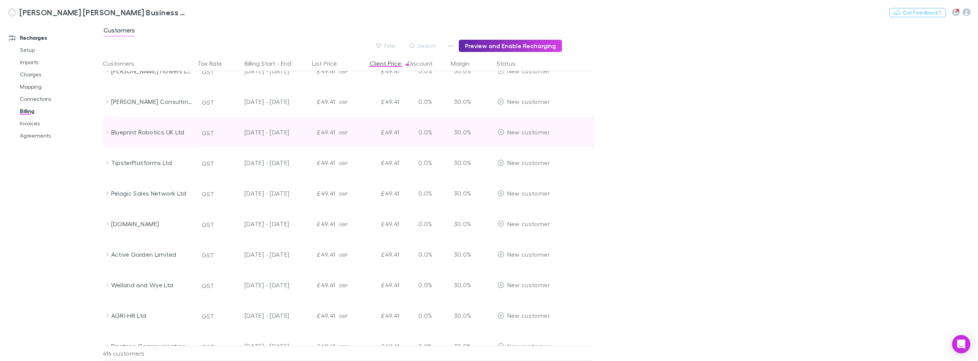
click at [109, 134] on icon at bounding box center [107, 132] width 6 height 6
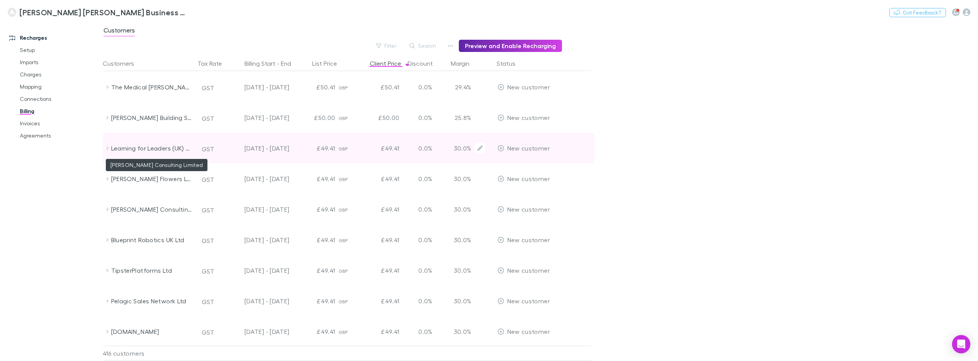
scroll to position [267, 0]
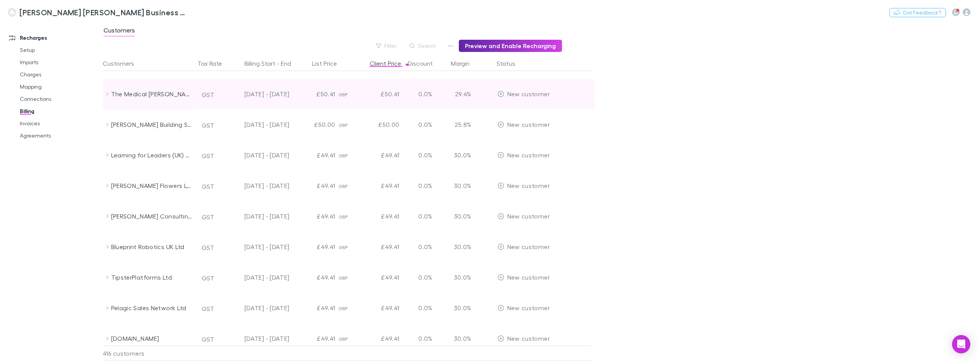
click at [108, 95] on icon at bounding box center [107, 94] width 6 height 6
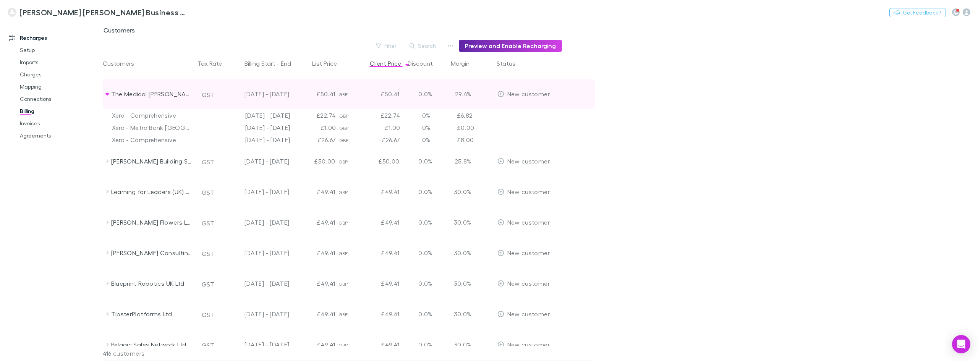
click at [110, 94] on icon at bounding box center [107, 94] width 6 height 6
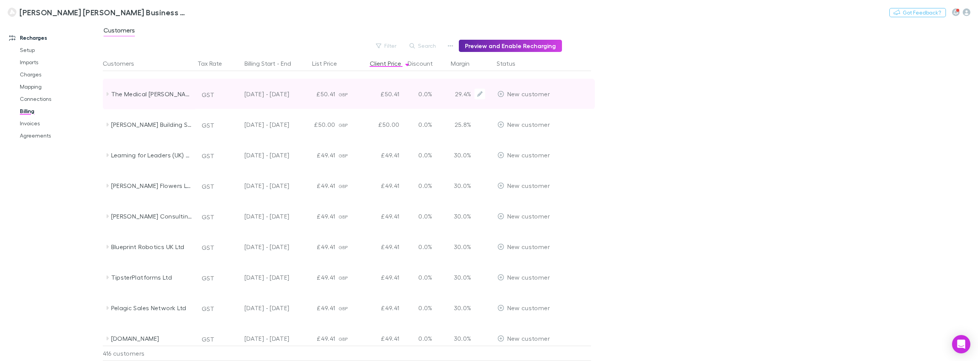
scroll to position [191, 0]
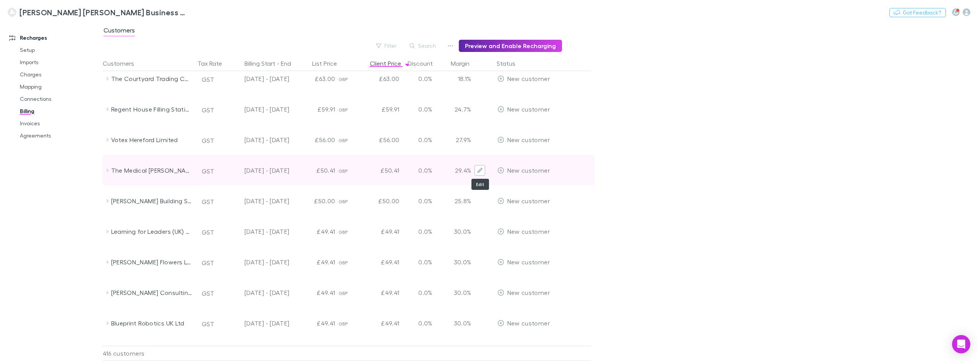
click at [479, 171] on icon "Edit" at bounding box center [479, 170] width 5 height 5
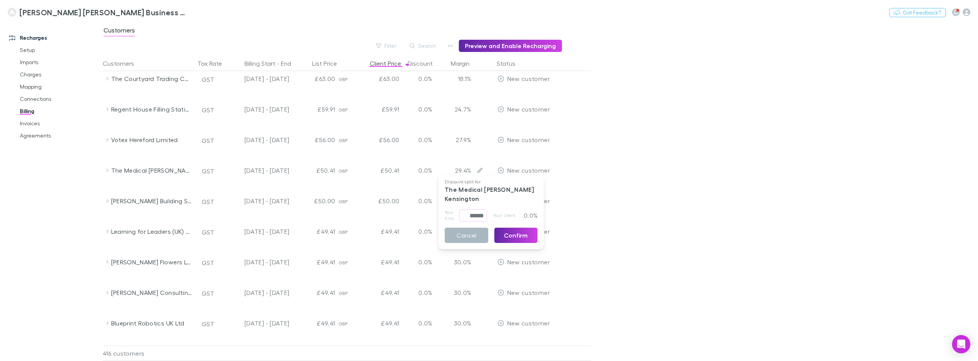
click at [470, 233] on button "Cancel" at bounding box center [467, 235] width 44 height 15
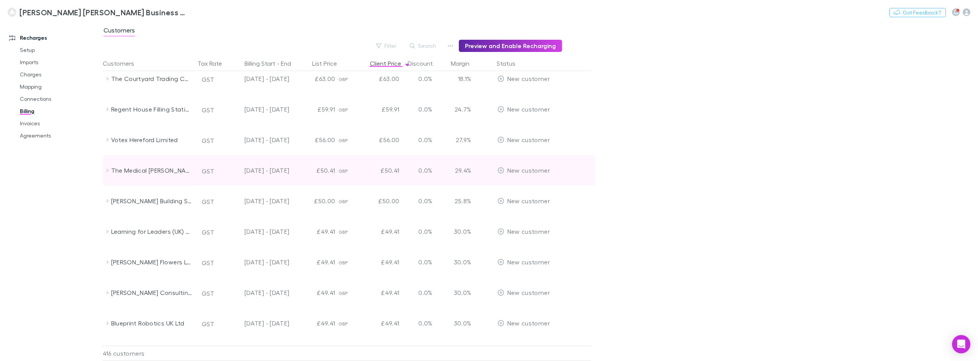
click at [108, 172] on icon at bounding box center [107, 170] width 6 height 6
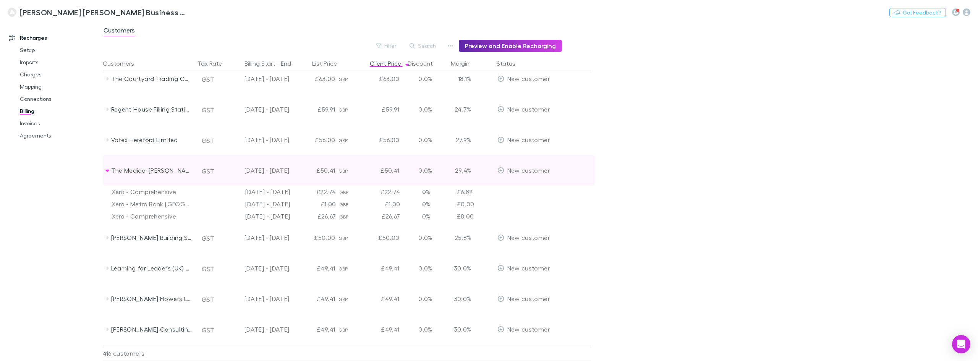
click at [108, 173] on icon at bounding box center [107, 170] width 6 height 6
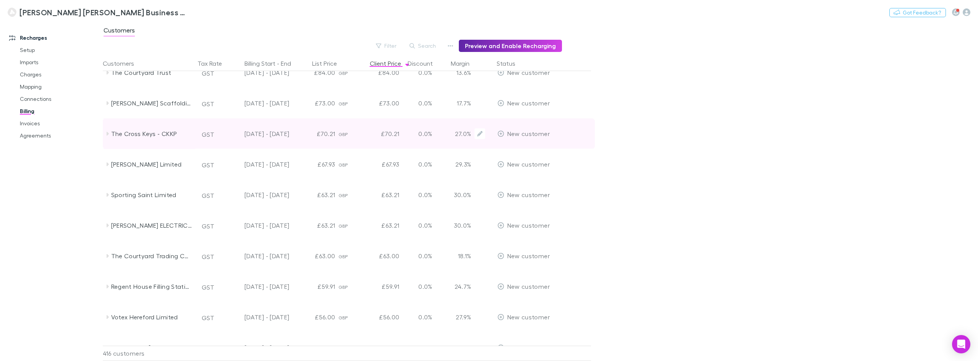
scroll to position [0, 0]
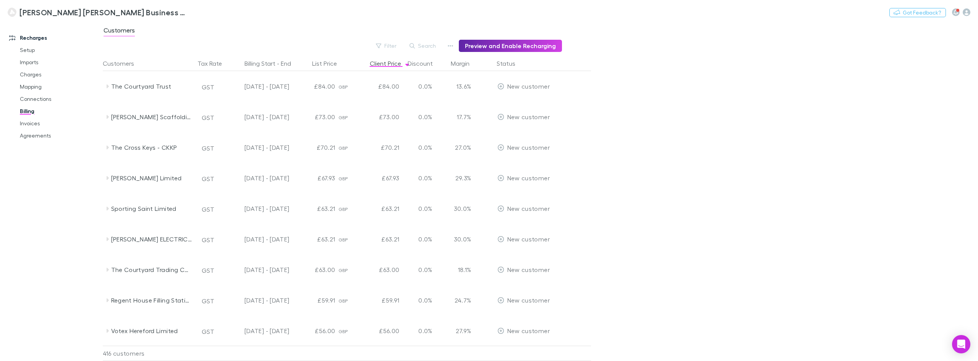
drag, startPoint x: 84, startPoint y: 162, endPoint x: 97, endPoint y: 211, distance: 50.6
click at [97, 212] on div "Recharges Setup Imports Charges Mapping Connections Billing Invoices Agreements" at bounding box center [54, 189] width 108 height 330
drag, startPoint x: 89, startPoint y: 184, endPoint x: 87, endPoint y: 198, distance: 13.8
click at [134, 258] on div "Recharges Setup Imports Charges Mapping Connections Billing Invoices Agreements…" at bounding box center [489, 191] width 978 height 340
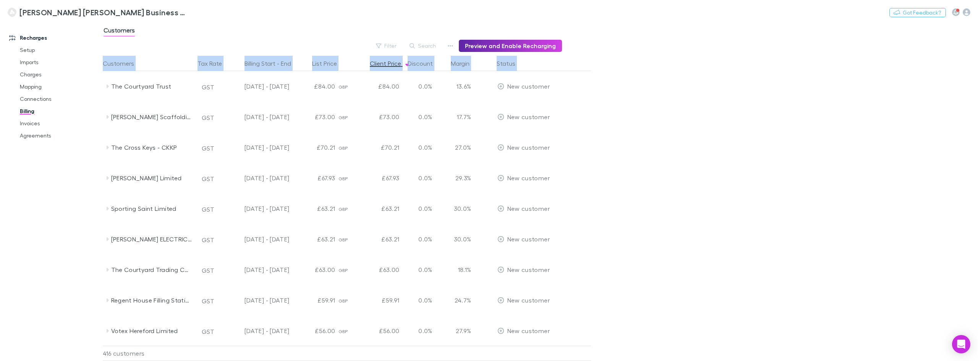
click at [83, 191] on div "Recharges Setup Imports Charges Mapping Connections Billing Invoices Agreements" at bounding box center [54, 189] width 108 height 330
drag, startPoint x: 83, startPoint y: 191, endPoint x: 81, endPoint y: 183, distance: 7.9
click at [118, 233] on div "Recharges Setup Imports Charges Mapping Connections Billing Invoices Agreements…" at bounding box center [489, 191] width 978 height 340
click at [82, 183] on div "Recharges Setup Imports Charges Mapping Connections Billing Invoices Agreements" at bounding box center [54, 189] width 108 height 330
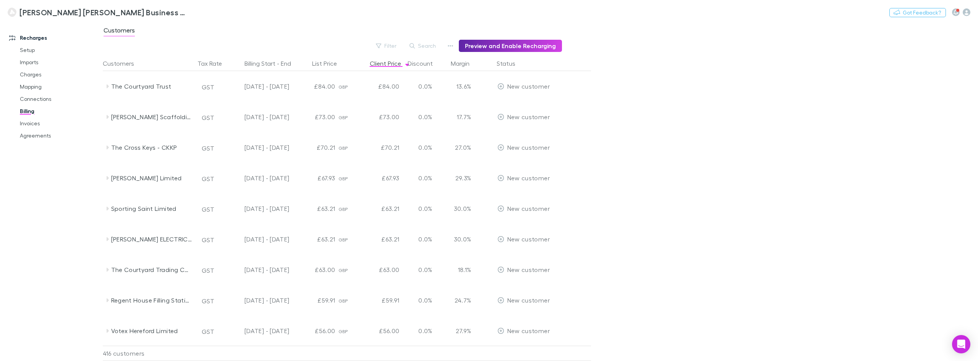
click at [96, 168] on div "Recharges Setup Imports Charges Mapping Connections Billing Invoices Agreements" at bounding box center [54, 189] width 108 height 330
click at [59, 191] on div "Recharges Setup Imports Charges Mapping Connections Billing Invoices Agreements" at bounding box center [54, 189] width 108 height 330
click at [76, 193] on div "Recharges Setup Imports Charges Mapping Connections Billing Invoices Agreements" at bounding box center [54, 189] width 108 height 330
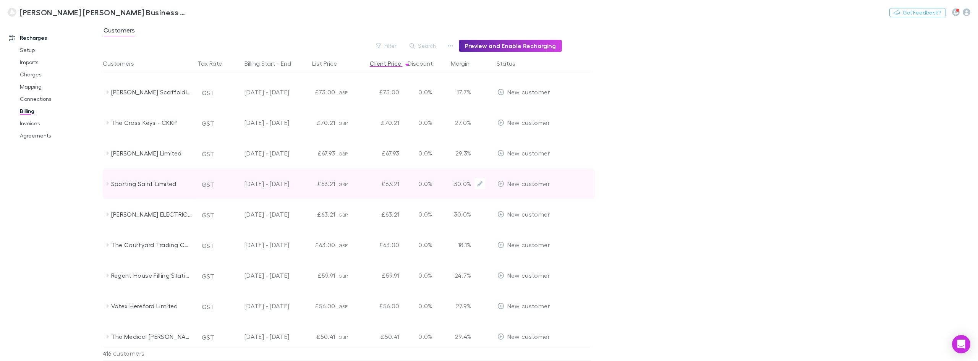
scroll to position [38, 0]
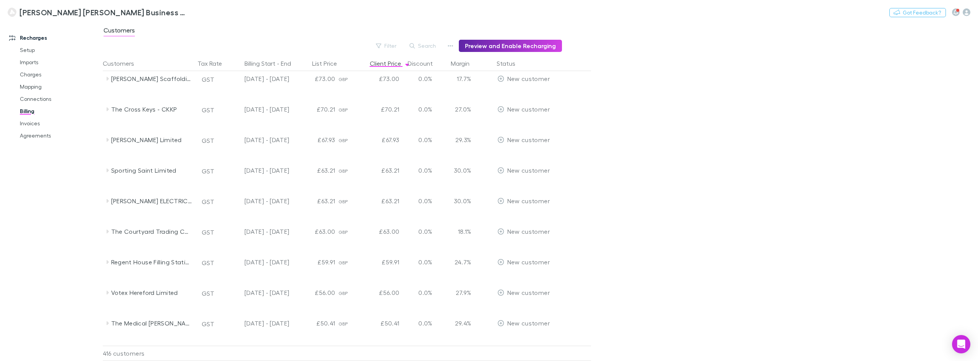
click at [81, 277] on div "Recharges Setup Imports Charges Mapping Connections Billing Invoices Agreements" at bounding box center [54, 189] width 108 height 330
click at [91, 217] on div "Recharges Setup Imports Charges Mapping Connections Billing Invoices Agreements" at bounding box center [54, 189] width 108 height 330
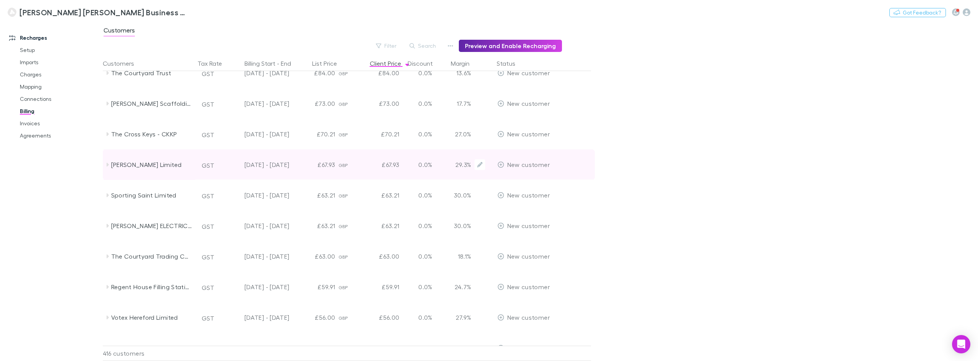
scroll to position [0, 0]
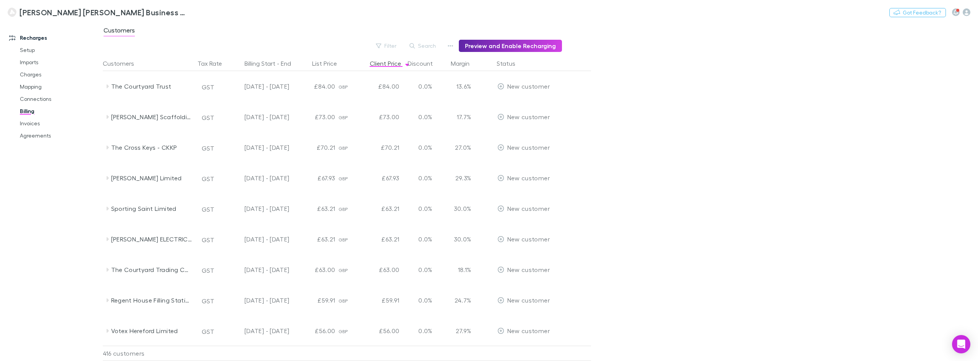
click at [649, 201] on main "Customers Filter Search Preview and Enable Recharging Customers Tax Rate Billin…" at bounding box center [540, 191] width 875 height 340
click at [424, 48] on button "Search" at bounding box center [423, 45] width 35 height 9
type input "*"
drag, startPoint x: 28, startPoint y: 49, endPoint x: 39, endPoint y: 61, distance: 16.2
click at [28, 49] on link "Setup" at bounding box center [59, 50] width 95 height 12
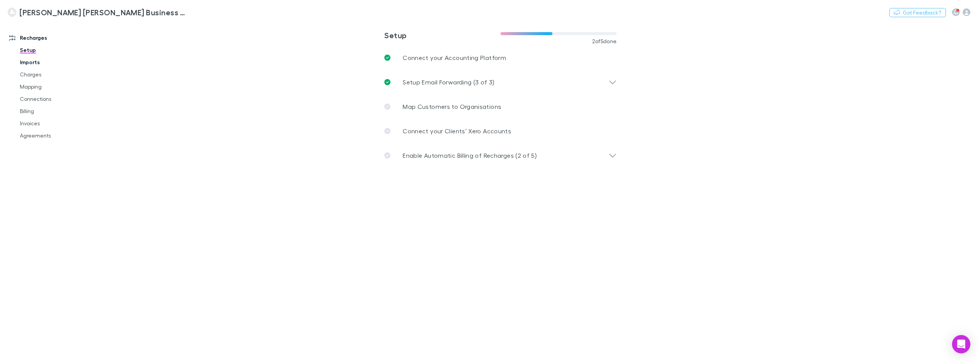
click at [29, 62] on link "Imports" at bounding box center [59, 62] width 95 height 12
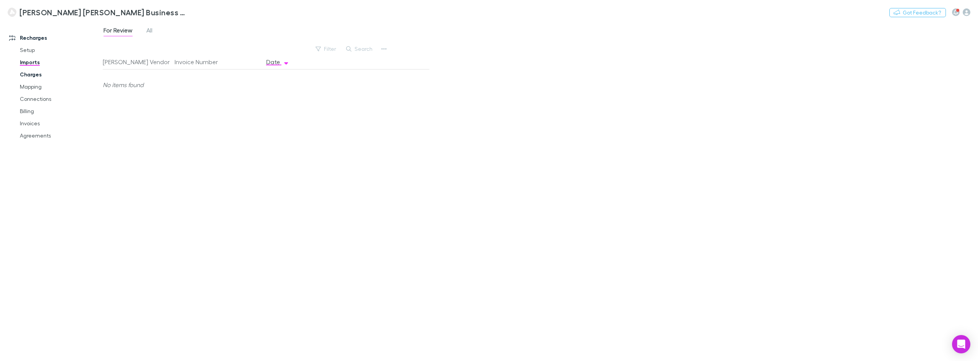
click at [32, 73] on link "Charges" at bounding box center [59, 74] width 95 height 12
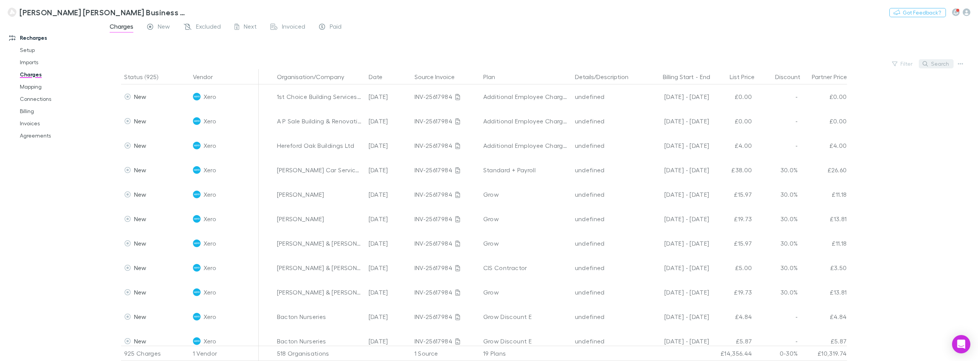
click at [932, 61] on button "Search" at bounding box center [936, 63] width 35 height 9
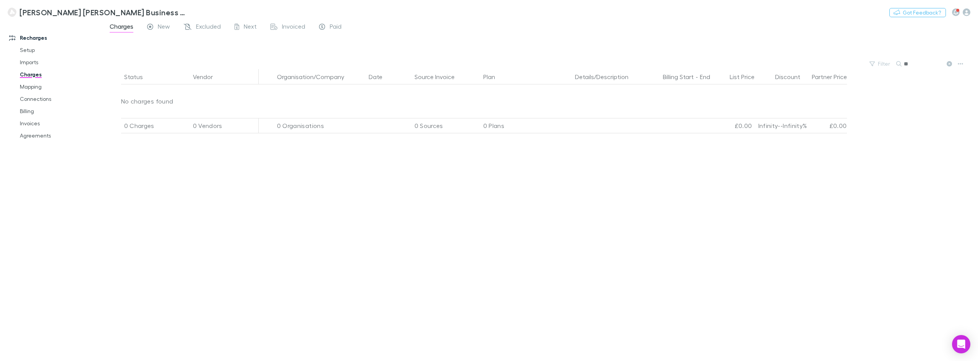
type input "*"
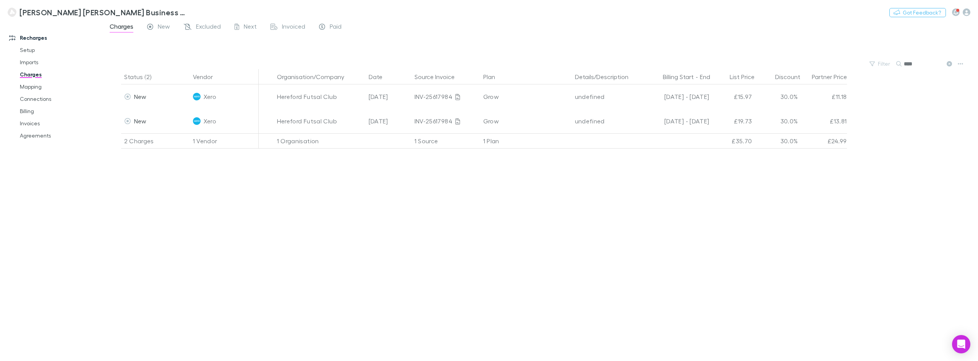
type input "****"
drag, startPoint x: 418, startPoint y: 208, endPoint x: 372, endPoint y: 152, distance: 72.2
click at [418, 208] on div "Status (2) Vendor Organisation/Company Date Source Invoice Plan Details/Descrip…" at bounding box center [540, 215] width 875 height 292
click at [332, 230] on div "Status (2) Vendor Organisation/Company Date Source Invoice Plan Details/Descrip…" at bounding box center [540, 215] width 875 height 292
click at [560, 28] on div "Charges New Excluded Next Invoiced Paid" at bounding box center [540, 28] width 875 height 15
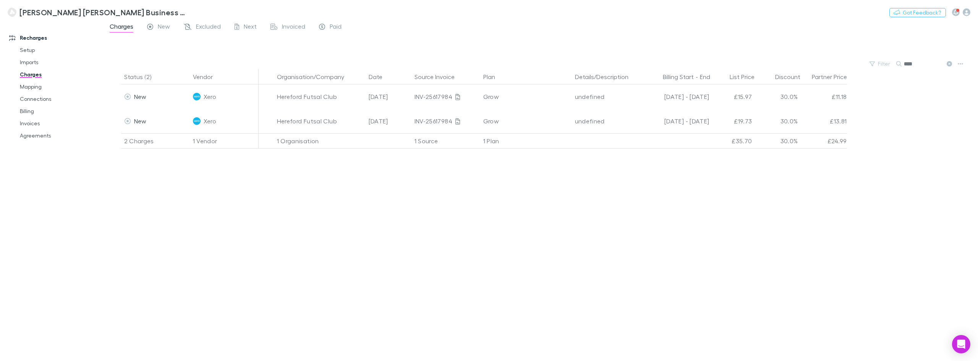
click at [546, 29] on div "Charges New Excluded Next Invoiced Paid" at bounding box center [540, 28] width 875 height 15
click at [399, 245] on div "Status (2) Vendor Organisation/Company Date Source Invoice Plan Details/Descrip…" at bounding box center [540, 215] width 875 height 292
click at [455, 42] on div at bounding box center [547, 47] width 861 height 23
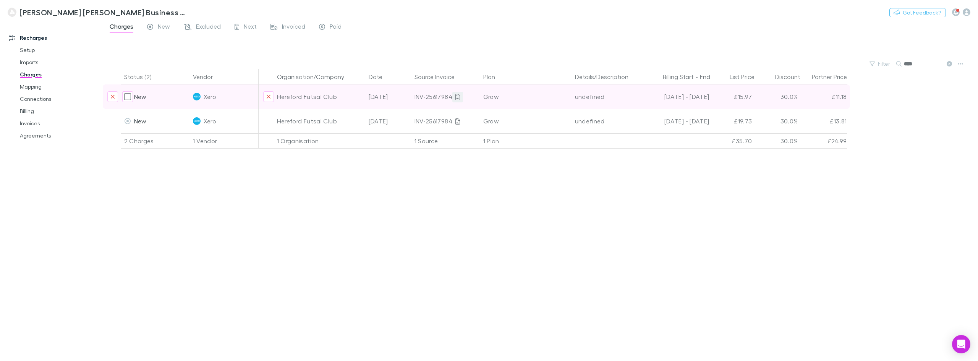
click at [458, 95] on icon at bounding box center [457, 97] width 5 height 6
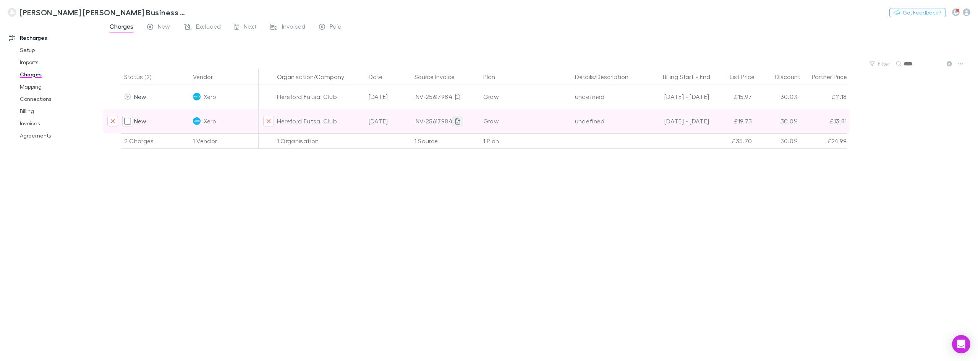
click at [457, 121] on icon at bounding box center [457, 121] width 5 height 6
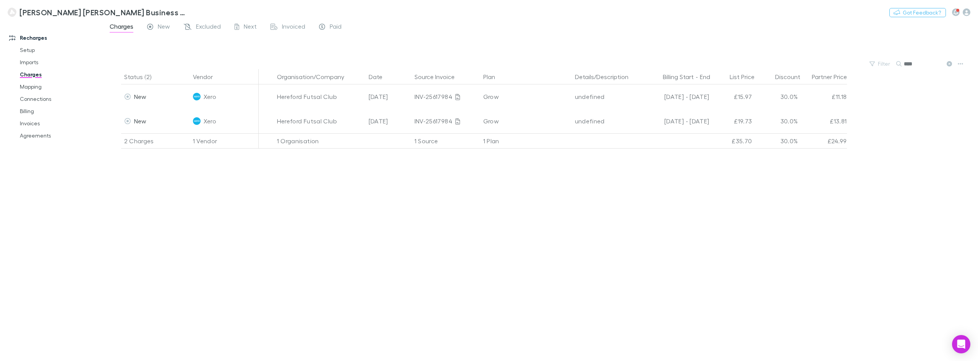
click at [506, 26] on div "Charges New Excluded Next Invoiced Paid" at bounding box center [540, 28] width 875 height 15
click at [490, 41] on div at bounding box center [547, 47] width 861 height 23
click at [520, 179] on div "Status (2) Vendor Organisation/Company Date Source Invoice Plan Details/Descrip…" at bounding box center [540, 215] width 875 height 292
click at [295, 230] on div "Status (2) Vendor Organisation/Company Date Source Invoice Plan Details/Descrip…" at bounding box center [540, 215] width 875 height 292
click at [405, 37] on div at bounding box center [547, 47] width 861 height 23
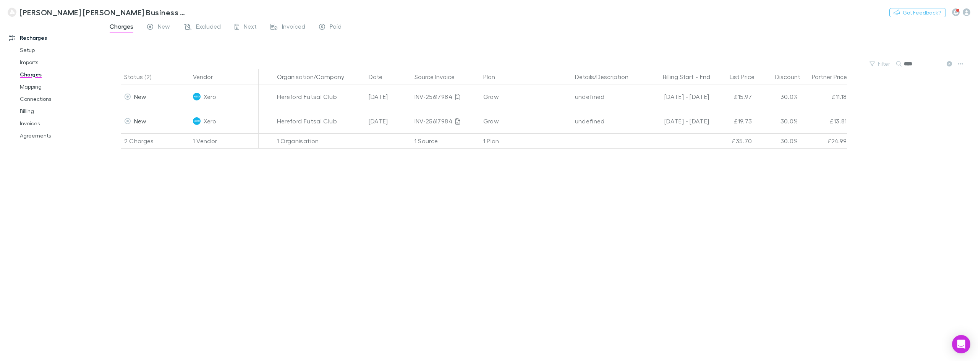
click at [544, 34] on div "Charges New Excluded Next Invoiced Paid" at bounding box center [540, 28] width 875 height 15
click at [34, 123] on link "Invoices" at bounding box center [59, 123] width 95 height 12
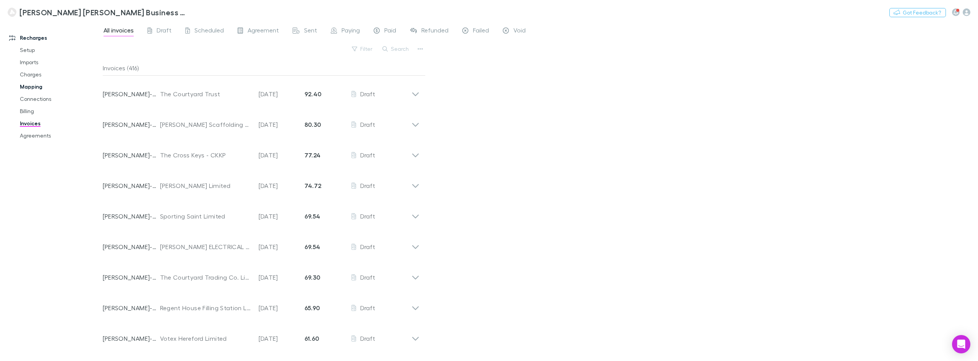
click at [32, 85] on link "Mapping" at bounding box center [59, 87] width 95 height 12
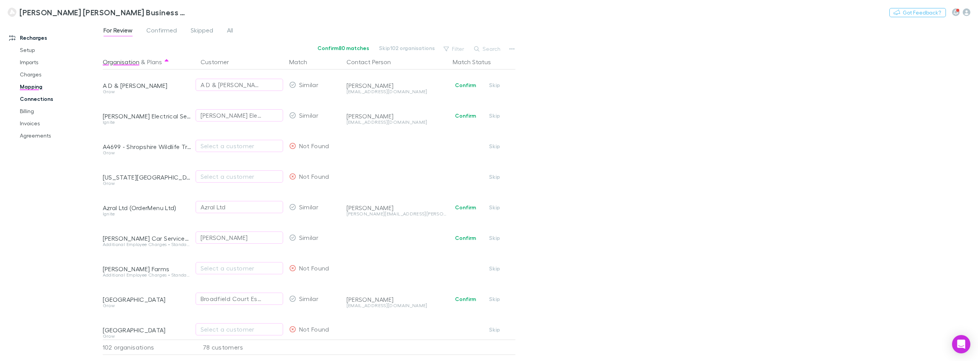
click at [34, 99] on link "Connections" at bounding box center [59, 99] width 95 height 12
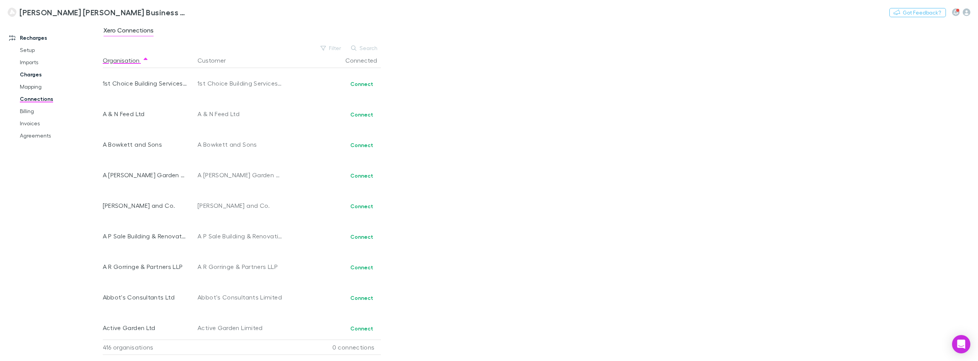
click at [32, 74] on link "Charges" at bounding box center [59, 74] width 95 height 12
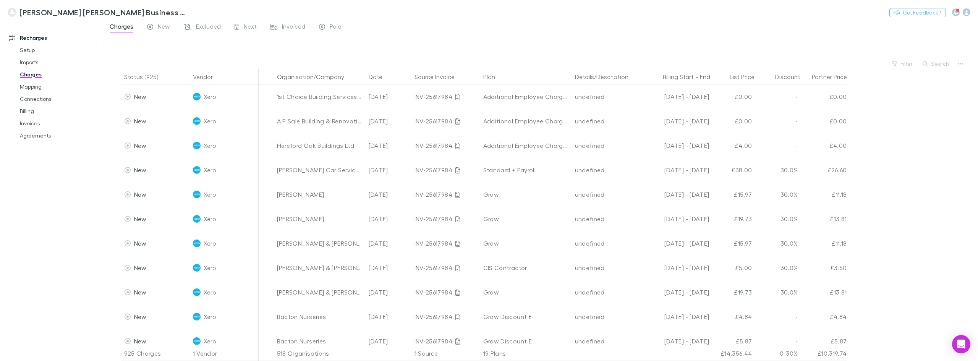
click at [372, 47] on div at bounding box center [547, 47] width 861 height 23
click at [375, 42] on div at bounding box center [547, 47] width 861 height 23
click at [305, 76] on button "Organisation/Company" at bounding box center [315, 76] width 76 height 15
click at [412, 51] on div at bounding box center [547, 47] width 861 height 23
click at [387, 55] on div at bounding box center [547, 47] width 861 height 23
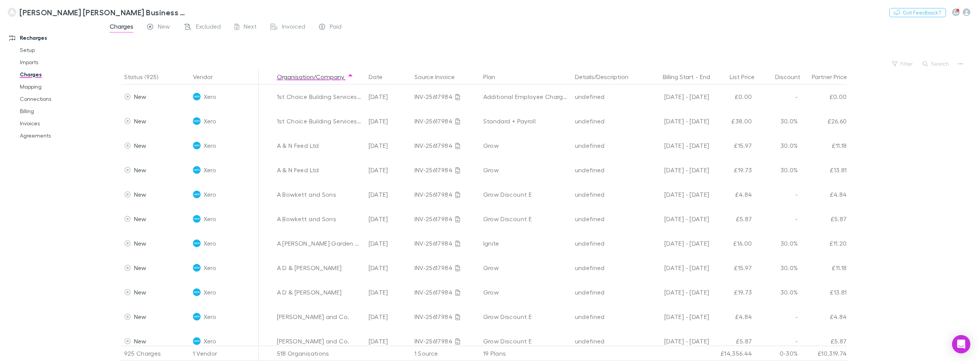
click at [380, 52] on div at bounding box center [547, 47] width 861 height 23
click at [398, 25] on div "Charges New Excluded Next Invoiced Paid" at bounding box center [540, 28] width 875 height 15
click at [421, 26] on div "Charges New Excluded Next Invoiced Paid" at bounding box center [540, 28] width 875 height 15
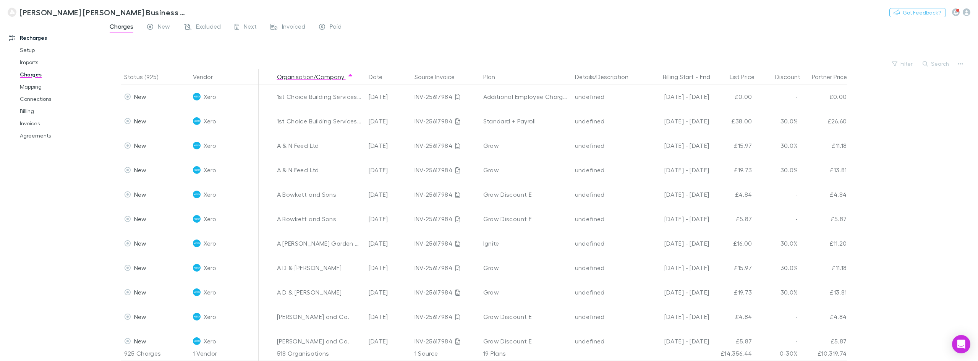
click at [468, 27] on div "Charges New Excluded Next Invoiced Paid" at bounding box center [540, 28] width 875 height 15
click at [471, 35] on div "Charges New Excluded Next Invoiced Paid" at bounding box center [540, 28] width 875 height 15
click at [471, 34] on div "Charges New Excluded Next Invoiced Paid" at bounding box center [540, 28] width 875 height 15
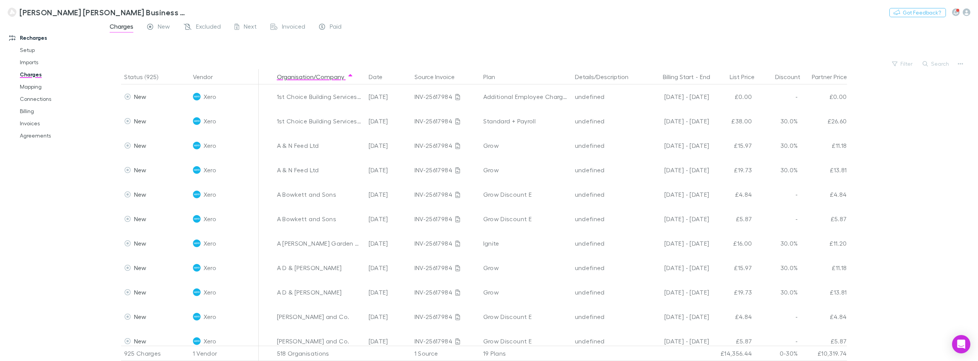
click at [471, 34] on div "Charges New Excluded Next Invoiced Paid" at bounding box center [540, 28] width 875 height 15
drag, startPoint x: 429, startPoint y: 46, endPoint x: 338, endPoint y: 10, distance: 97.8
click at [337, 10] on div "[PERSON_NAME] [PERSON_NAME] Business Advisors and Chartered Accountants Nothing…" at bounding box center [489, 180] width 978 height 361
click at [405, 37] on div at bounding box center [547, 47] width 861 height 23
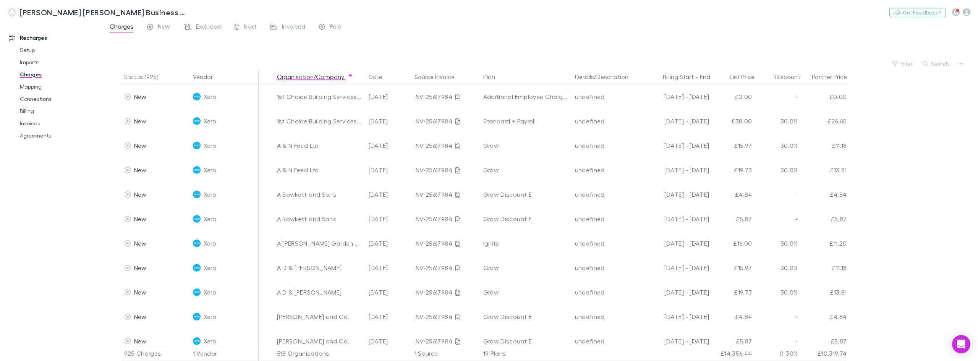
click at [479, 34] on div "Charges New Excluded Next Invoiced Paid" at bounding box center [540, 28] width 875 height 15
click at [32, 123] on link "Invoices" at bounding box center [59, 123] width 95 height 12
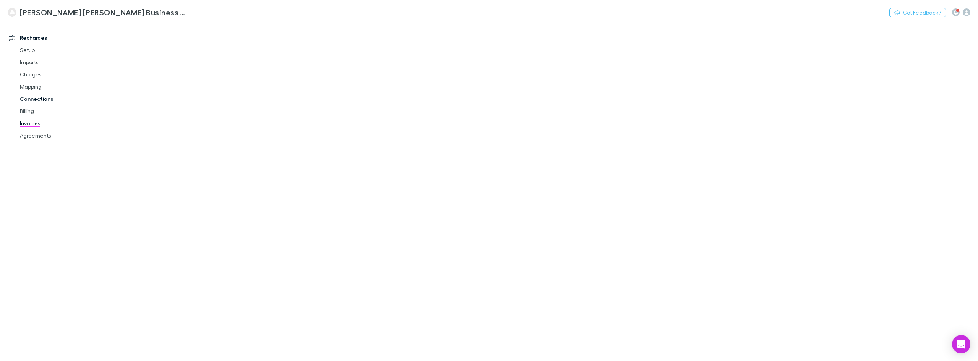
click at [25, 105] on link "Connections" at bounding box center [59, 99] width 95 height 12
click at [25, 109] on link "Billing" at bounding box center [59, 111] width 95 height 12
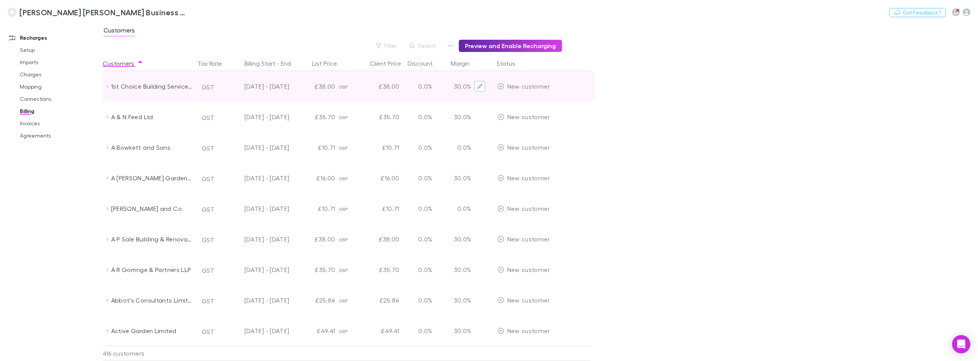
click at [482, 86] on icon "Edit" at bounding box center [479, 86] width 5 height 5
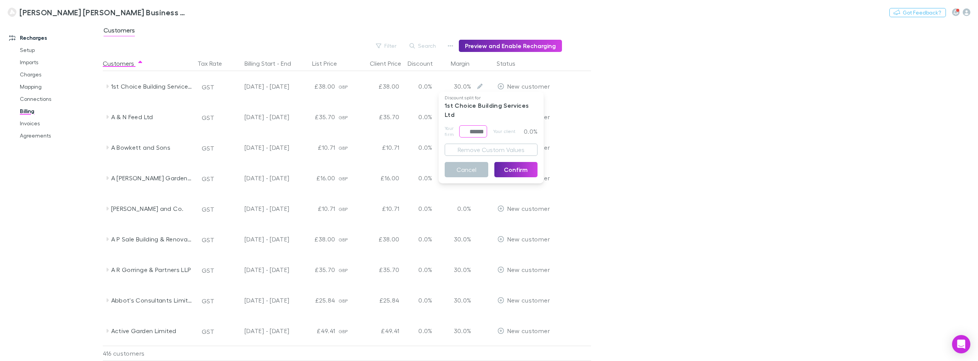
click at [479, 125] on input "******" at bounding box center [473, 131] width 28 height 12
type input "*****"
click at [508, 162] on button "Confirm" at bounding box center [516, 169] width 44 height 15
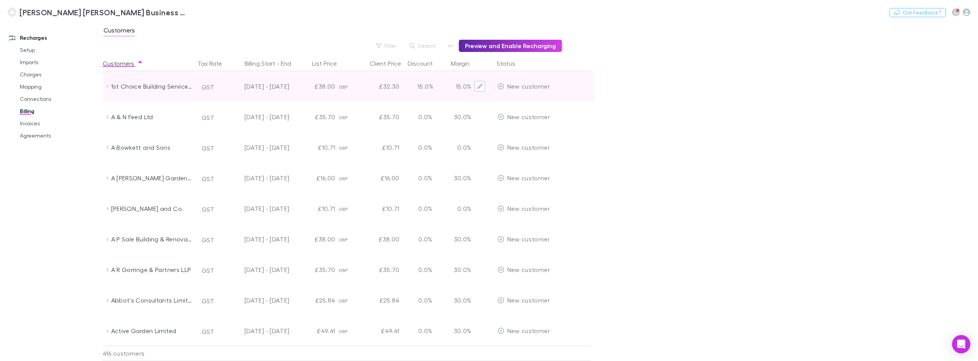
click at [482, 86] on icon "Edit" at bounding box center [479, 86] width 5 height 5
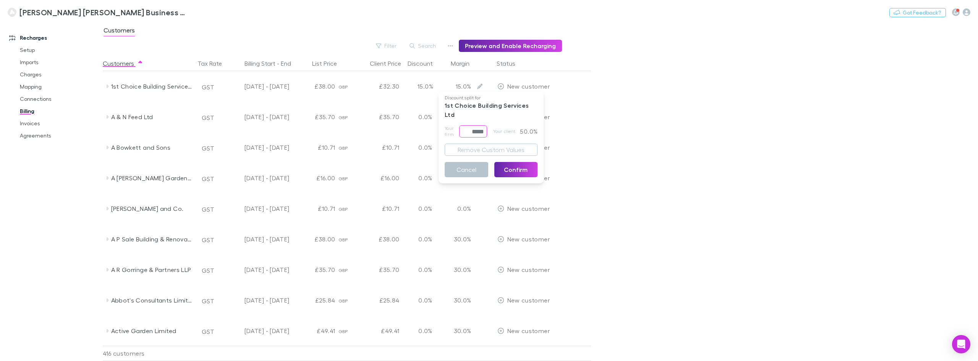
click at [478, 125] on input "*****" at bounding box center [473, 131] width 28 height 12
type input "******"
click at [492, 125] on div "Your firm ****** ​ Your client 0.0%" at bounding box center [491, 131] width 93 height 12
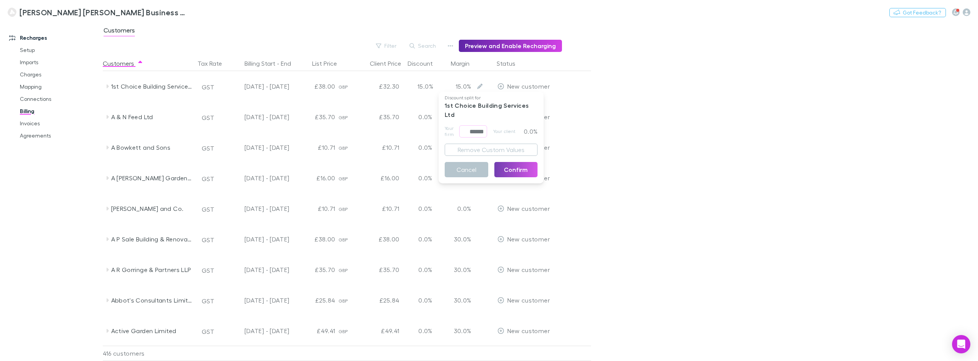
click at [516, 162] on button "Confirm" at bounding box center [516, 169] width 44 height 15
click at [650, 128] on main "Customers Filter Search Preview and Enable Recharging Customers Tax Rate Billin…" at bounding box center [540, 191] width 875 height 340
click at [667, 93] on main "Customers Filter Search Preview and Enable Recharging Customers Tax Rate Billin…" at bounding box center [540, 191] width 875 height 340
click at [262, 27] on div "Customers" at bounding box center [540, 32] width 875 height 15
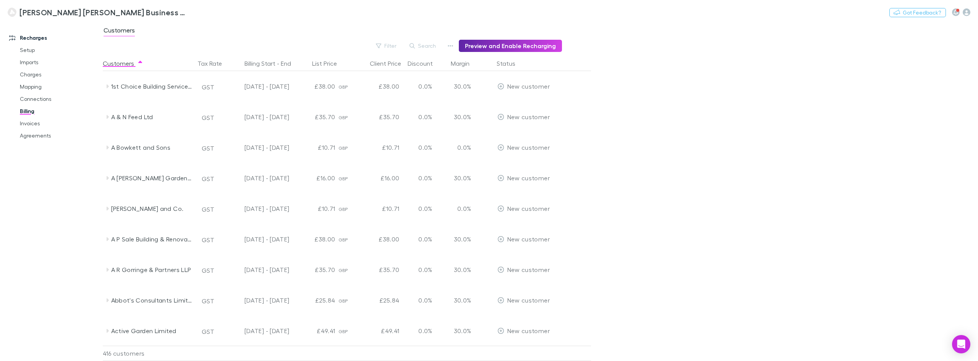
click at [262, 31] on div "Customers" at bounding box center [540, 32] width 875 height 15
click at [277, 34] on div "Customers" at bounding box center [540, 32] width 875 height 15
click at [281, 22] on div "[PERSON_NAME] [PERSON_NAME] Business Advisors and Chartered Accountants Nothing…" at bounding box center [489, 12] width 978 height 24
click at [39, 50] on link "Setup" at bounding box center [59, 50] width 95 height 12
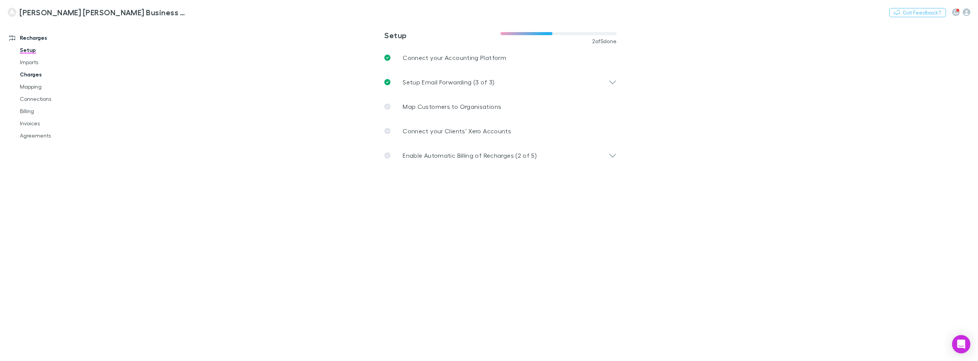
click at [35, 75] on link "Charges" at bounding box center [59, 74] width 95 height 12
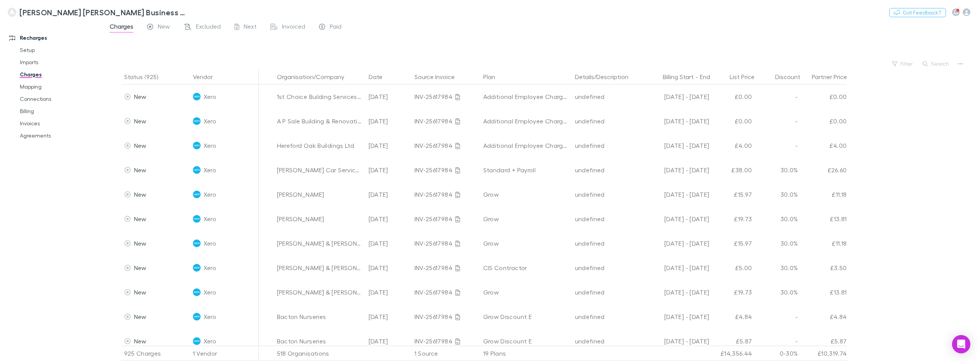
click at [470, 23] on div "[PERSON_NAME] [PERSON_NAME] Business Advisors and Chartered Accountants Nothing…" at bounding box center [489, 12] width 978 height 24
click at [505, 19] on div "[PERSON_NAME] [PERSON_NAME] Business Advisors and Chartered Accountants Nothing…" at bounding box center [489, 12] width 978 height 24
click at [567, 29] on div "Charges New Excluded Next Invoiced Paid" at bounding box center [540, 28] width 875 height 15
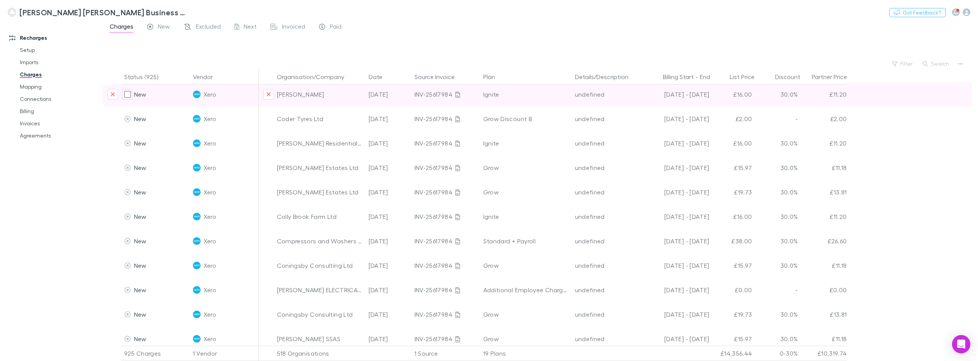
scroll to position [2369, 0]
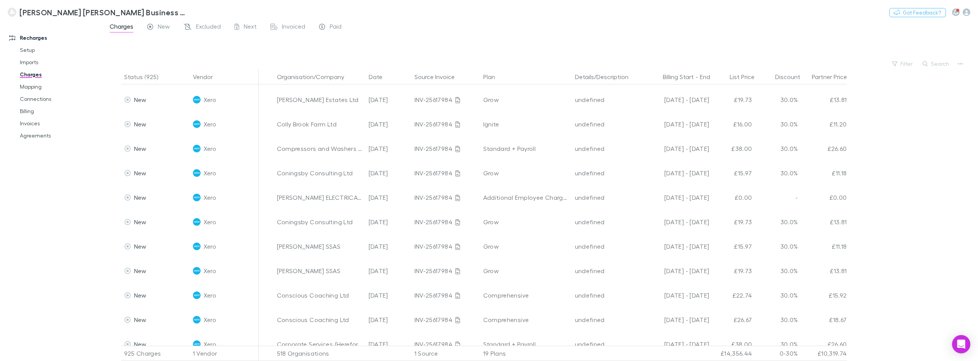
click at [498, 34] on div "Charges New Excluded Next Invoiced Paid" at bounding box center [540, 28] width 875 height 15
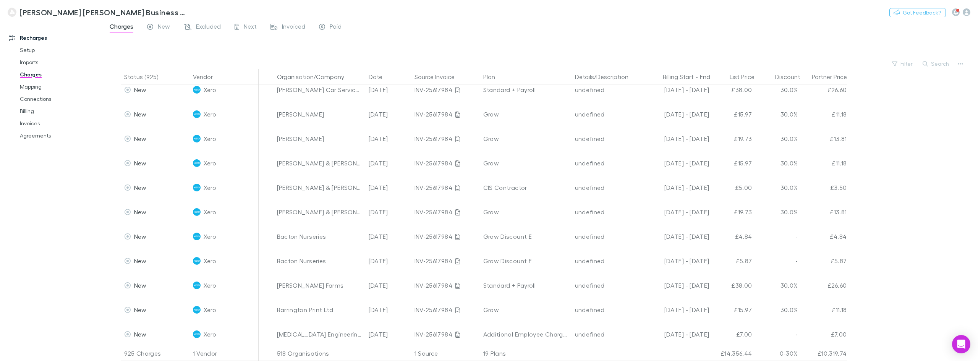
scroll to position [0, 0]
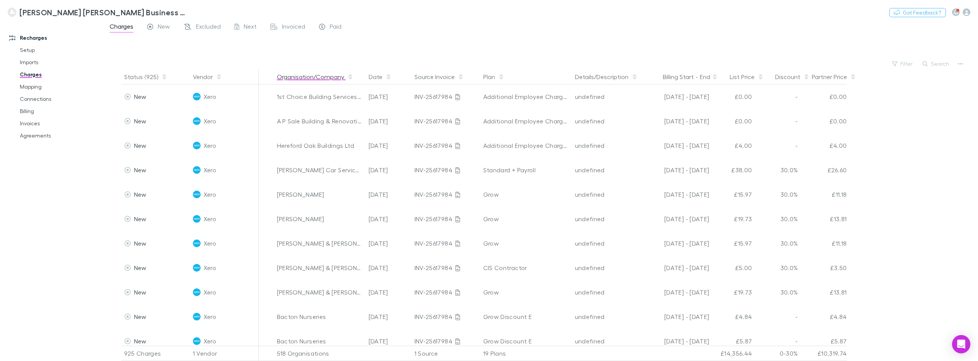
click at [301, 77] on button "Organisation/Company" at bounding box center [315, 76] width 76 height 15
click at [961, 64] on icon "button" at bounding box center [960, 64] width 5 height 2
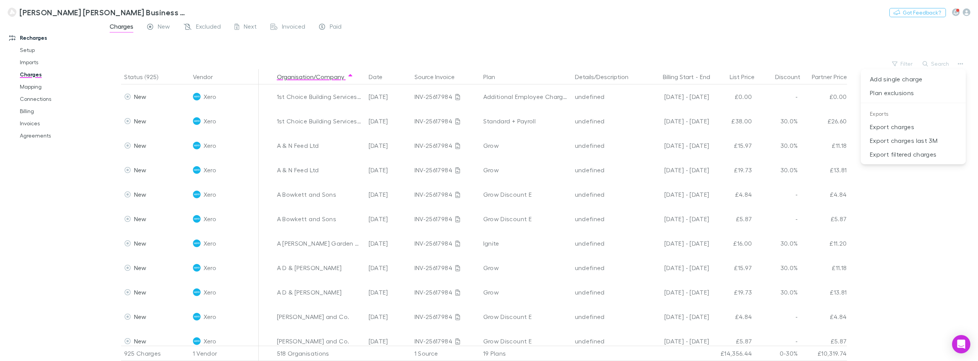
click at [824, 30] on div at bounding box center [489, 180] width 978 height 361
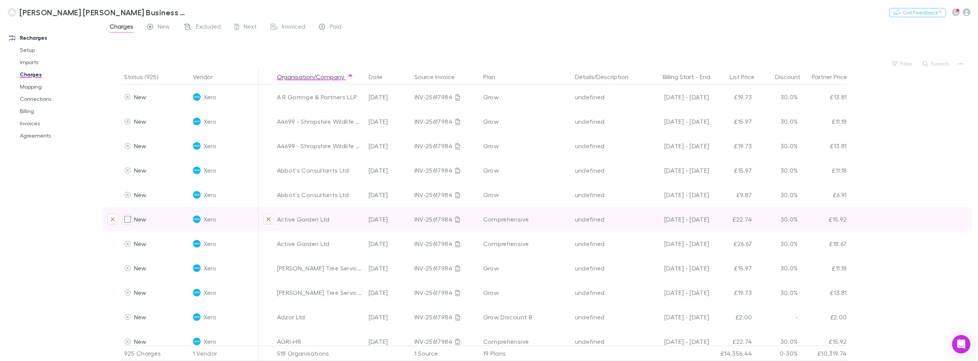
scroll to position [420, 0]
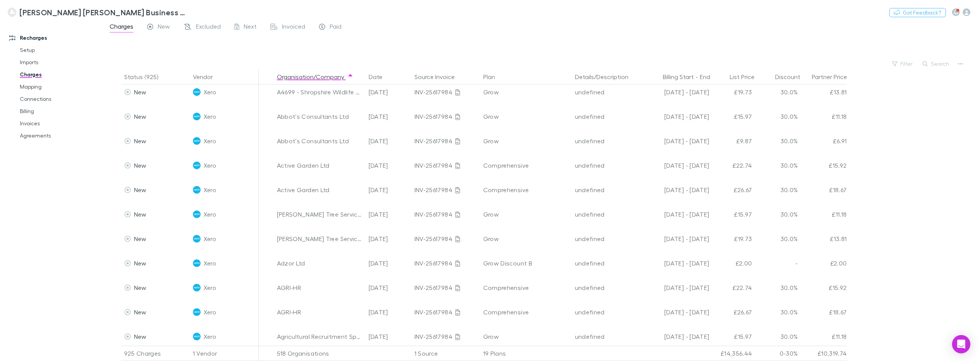
click at [87, 215] on div "Recharges Setup Imports Charges Mapping Connections Billing Invoices Agreements" at bounding box center [54, 189] width 108 height 330
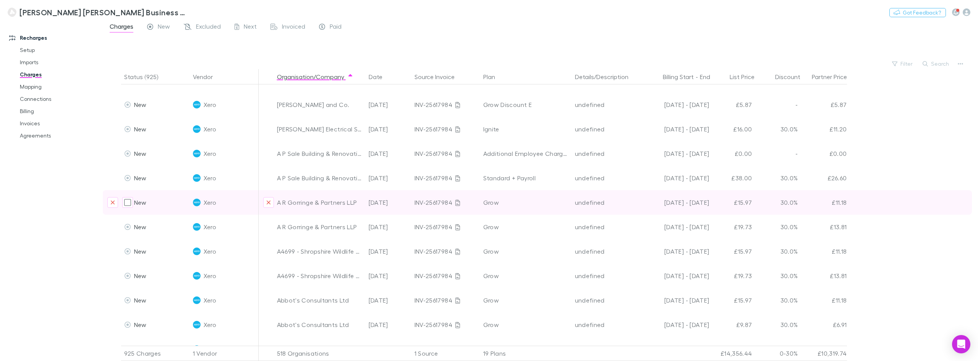
scroll to position [229, 0]
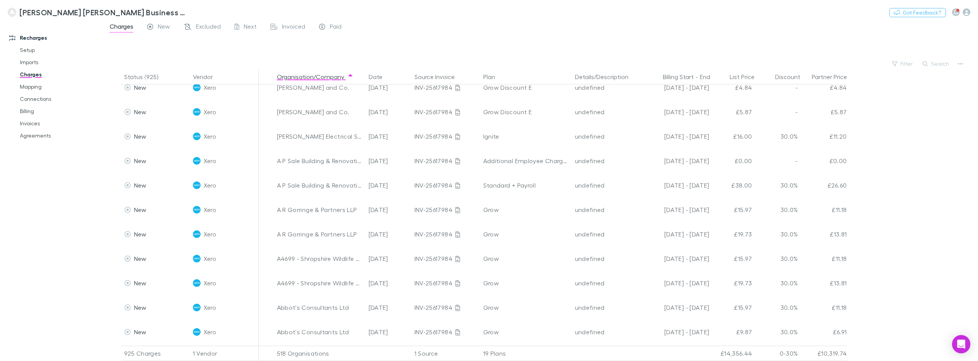
click at [497, 37] on div at bounding box center [547, 47] width 861 height 23
click at [496, 36] on div at bounding box center [547, 47] width 861 height 23
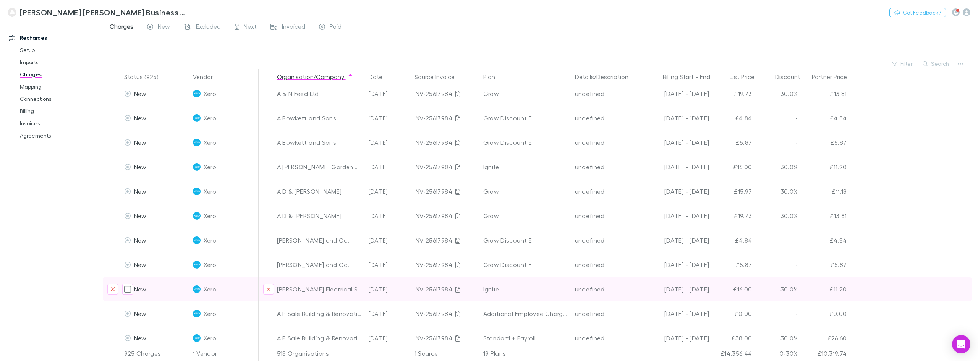
scroll to position [0, 0]
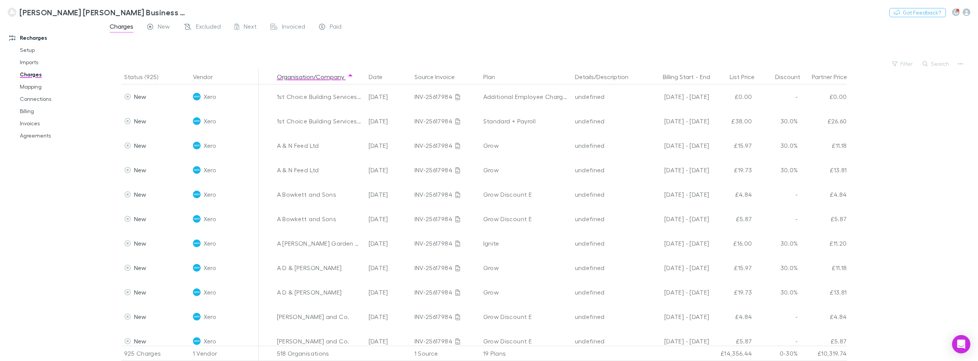
click at [465, 58] on div at bounding box center [547, 47] width 861 height 23
drag, startPoint x: 463, startPoint y: 50, endPoint x: 466, endPoint y: 60, distance: 10.9
click at [466, 60] on main "Charges New Excluded Next Invoiced Paid Filter Search Status (925) Vendor Organ…" at bounding box center [540, 191] width 875 height 340
click at [466, 40] on div at bounding box center [547, 47] width 861 height 23
click at [373, 49] on div at bounding box center [547, 47] width 861 height 23
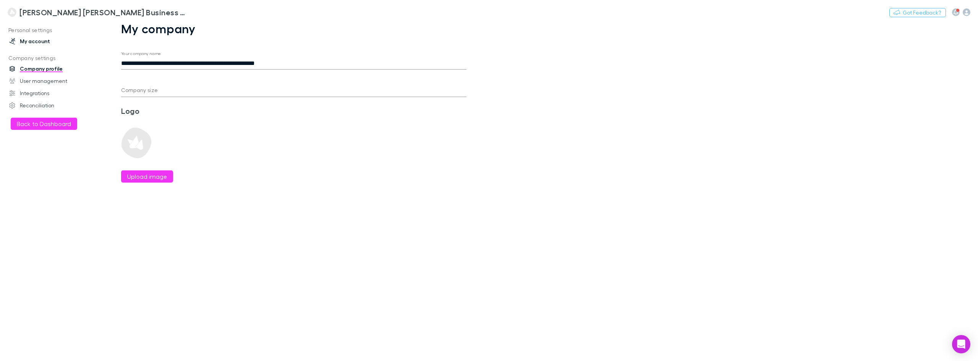
click at [38, 40] on link "My account" at bounding box center [54, 41] width 105 height 12
